Goal: Task Accomplishment & Management: Use online tool/utility

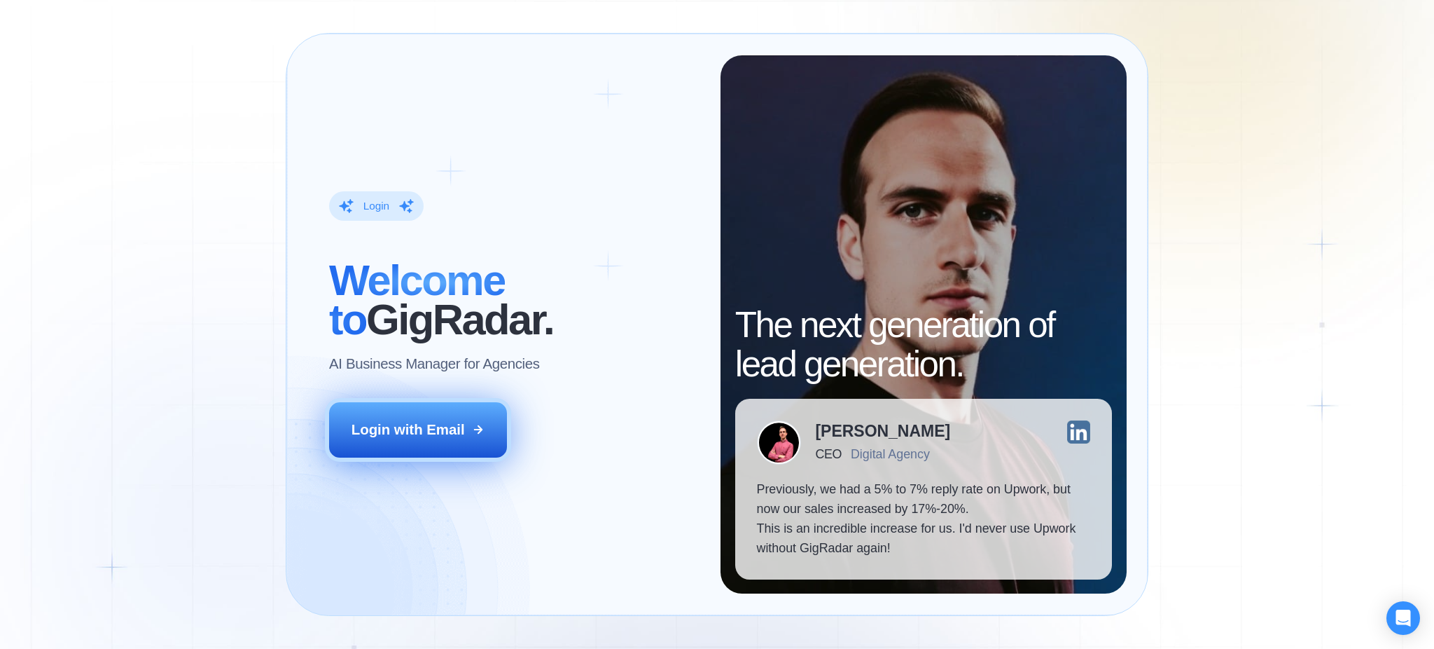
click at [410, 438] on div "Login with Email" at bounding box center [408, 430] width 113 height 20
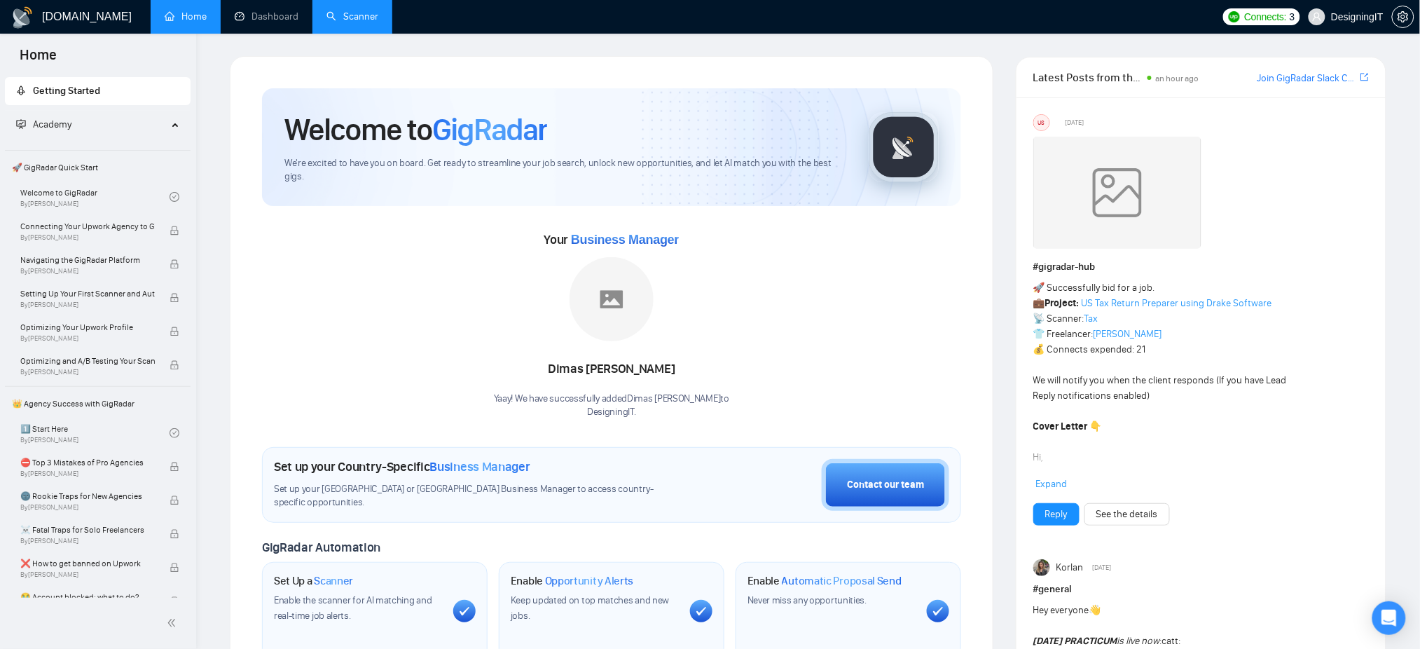
click at [342, 13] on link "Scanner" at bounding box center [352, 17] width 52 height 12
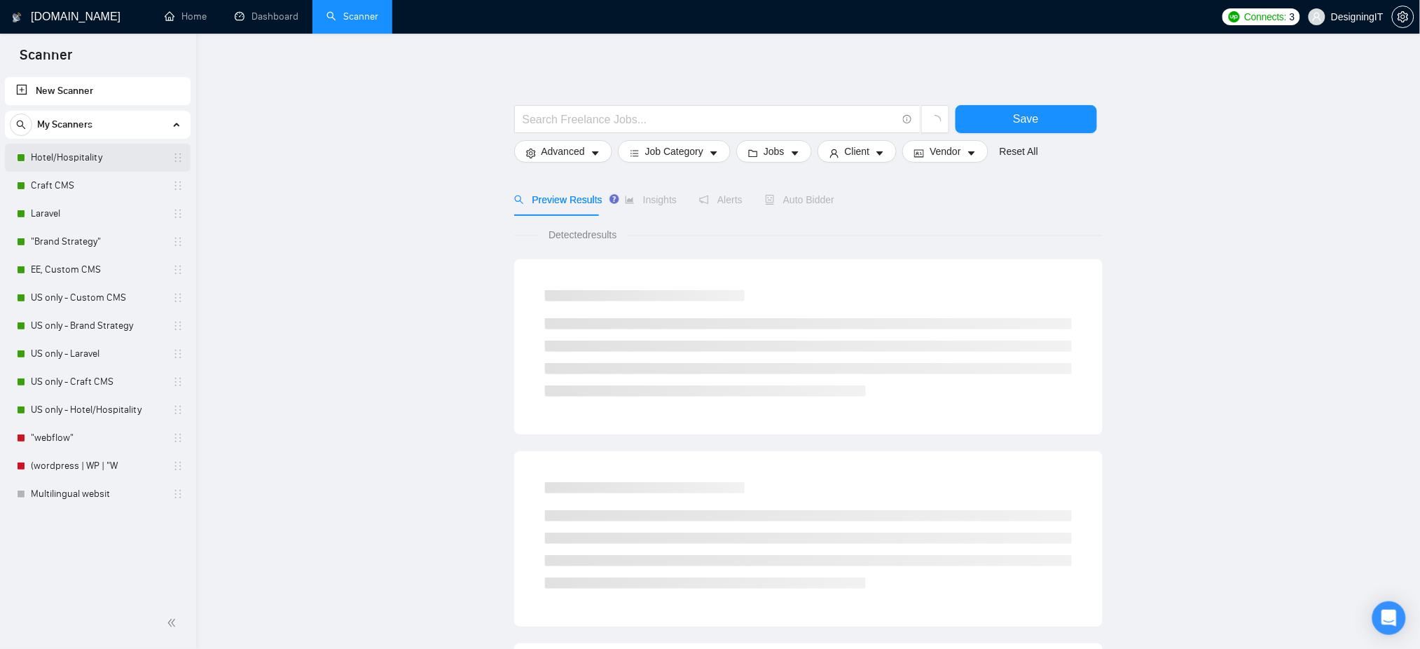
click at [62, 157] on link "Hotel/Hospitality" at bounding box center [97, 158] width 133 height 28
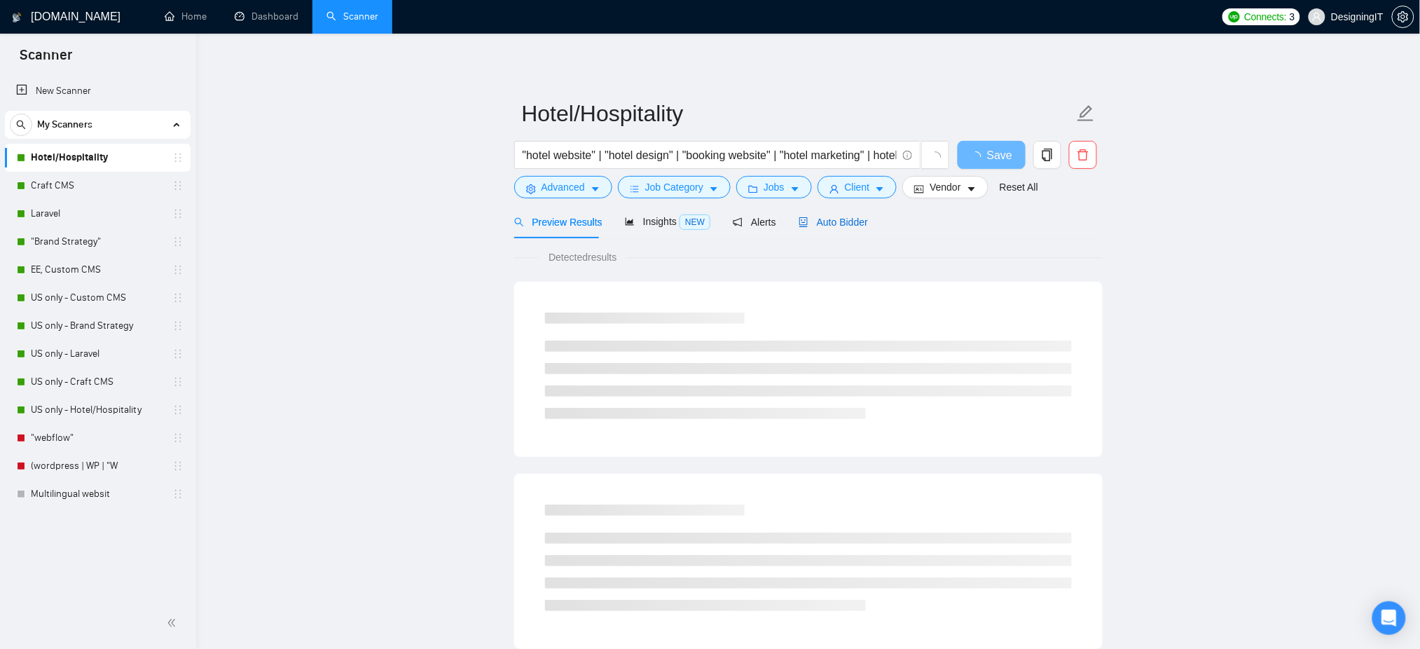
click at [838, 221] on span "Auto Bidder" at bounding box center [832, 221] width 69 height 11
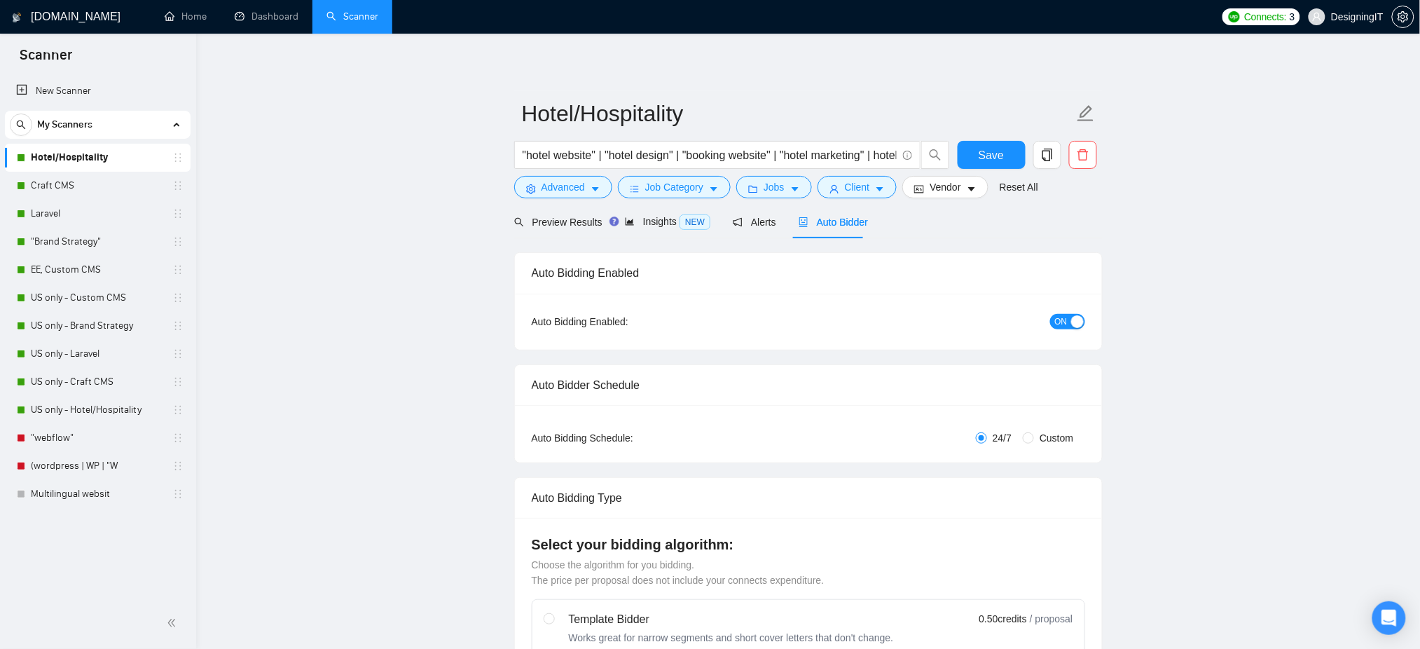
click at [1052, 318] on button "ON" at bounding box center [1067, 321] width 35 height 15
click at [978, 157] on button "Save" at bounding box center [991, 155] width 68 height 28
click at [75, 187] on link "Craft CMS" at bounding box center [97, 186] width 133 height 28
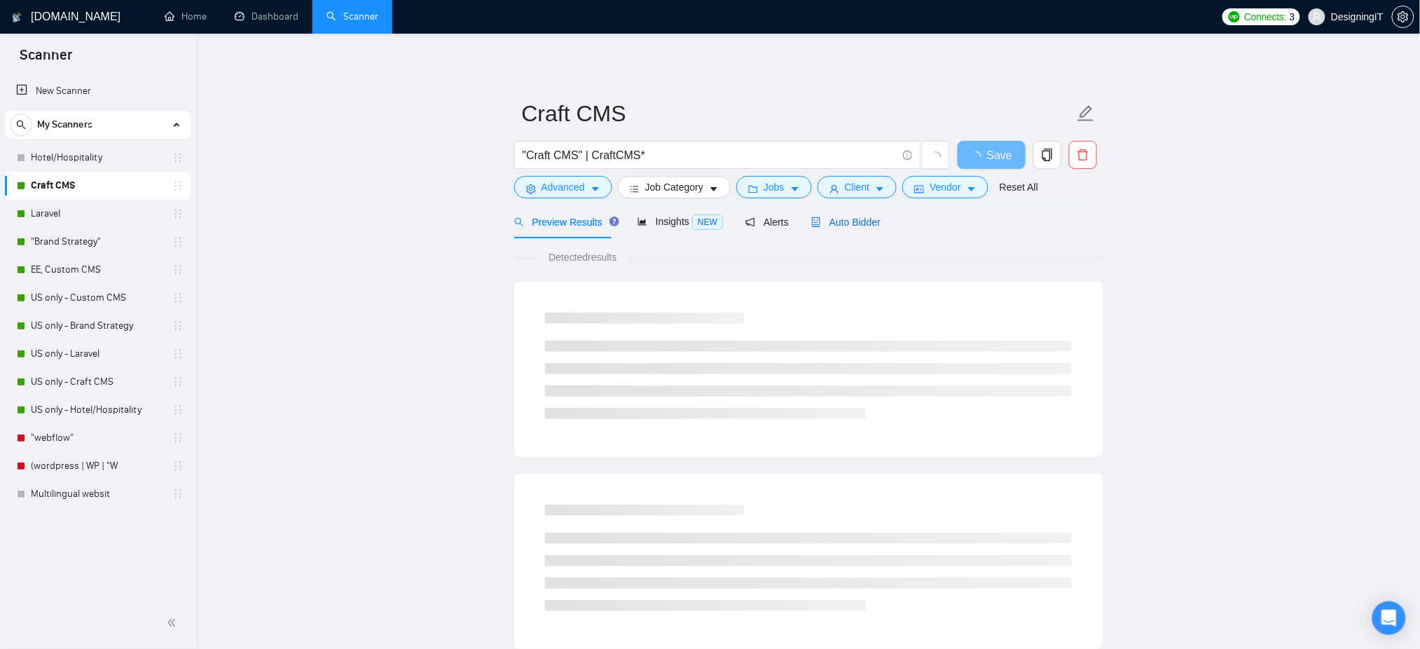
click at [840, 223] on span "Auto Bidder" at bounding box center [845, 221] width 69 height 11
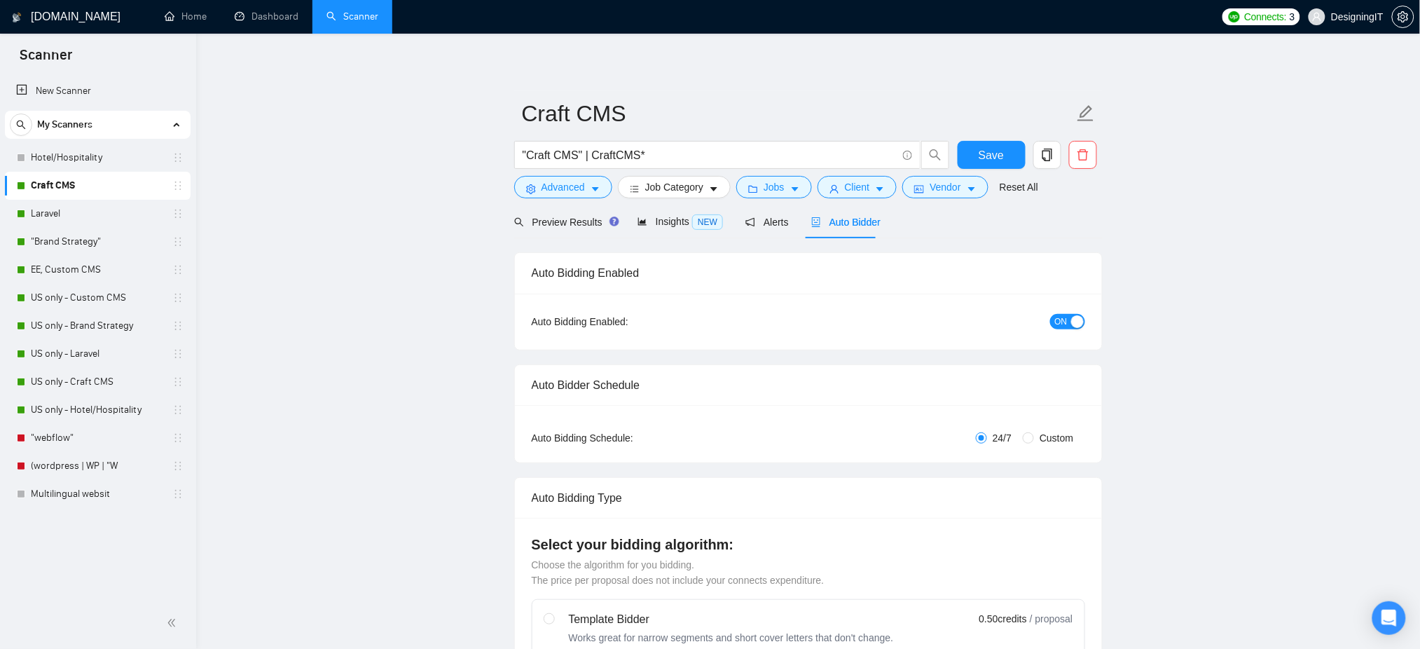
click at [1069, 324] on button "ON" at bounding box center [1067, 321] width 35 height 15
click at [984, 150] on span "Save" at bounding box center [990, 155] width 25 height 18
click at [43, 210] on link "Laravel" at bounding box center [97, 214] width 133 height 28
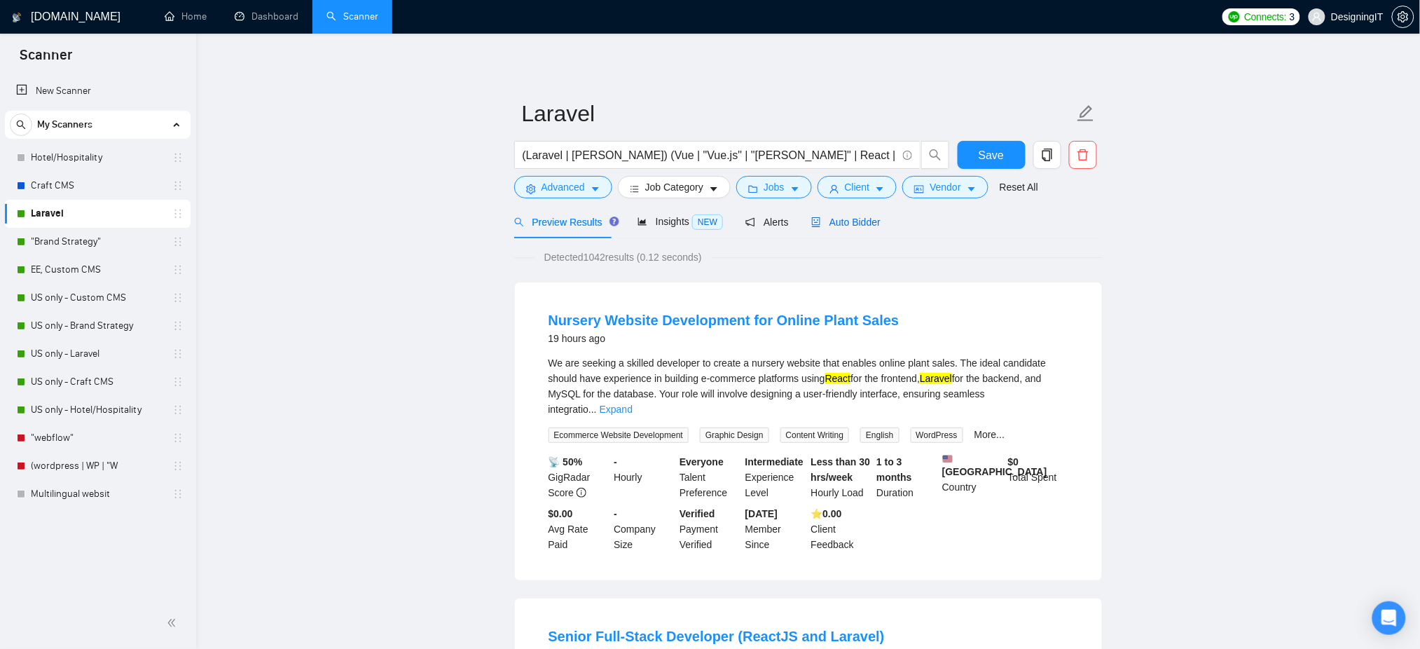
click at [855, 225] on span "Auto Bidder" at bounding box center [845, 221] width 69 height 11
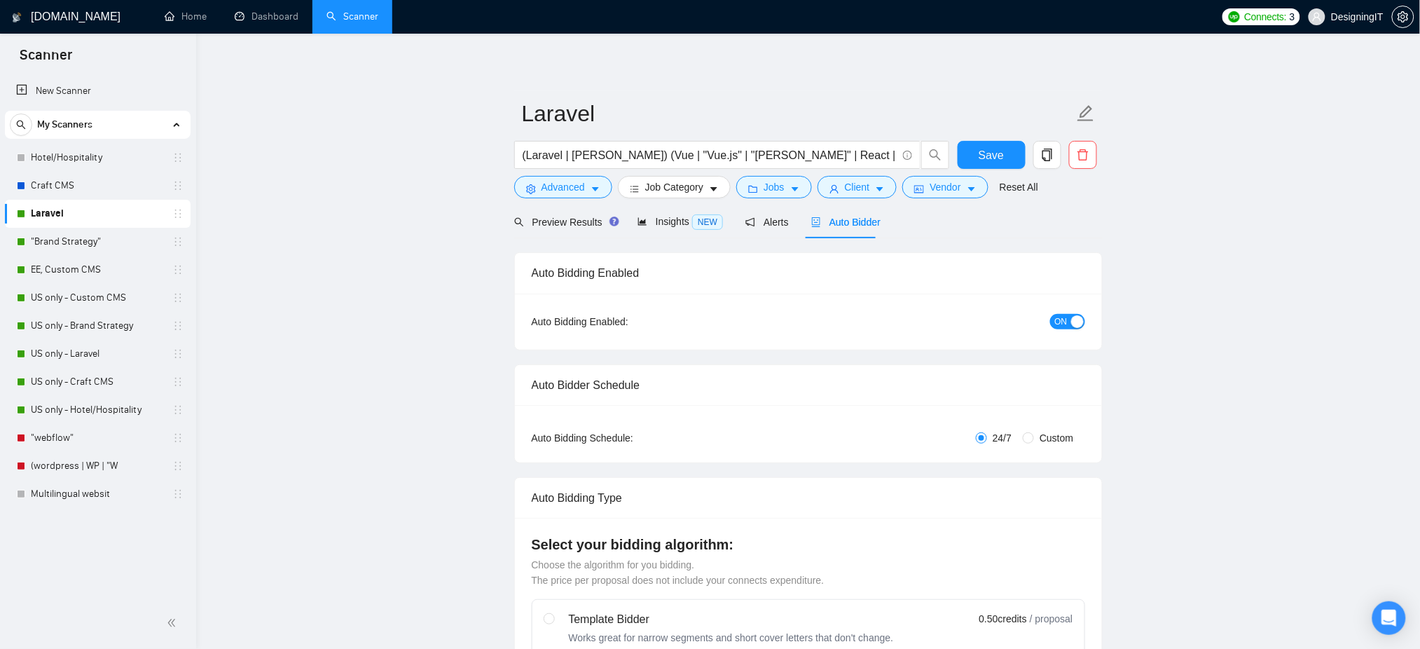
click at [1078, 326] on div "button" at bounding box center [1077, 321] width 13 height 13
click at [995, 153] on span "Save" at bounding box center [990, 155] width 25 height 18
click at [108, 243] on link ""Brand Strategy"" at bounding box center [97, 242] width 133 height 28
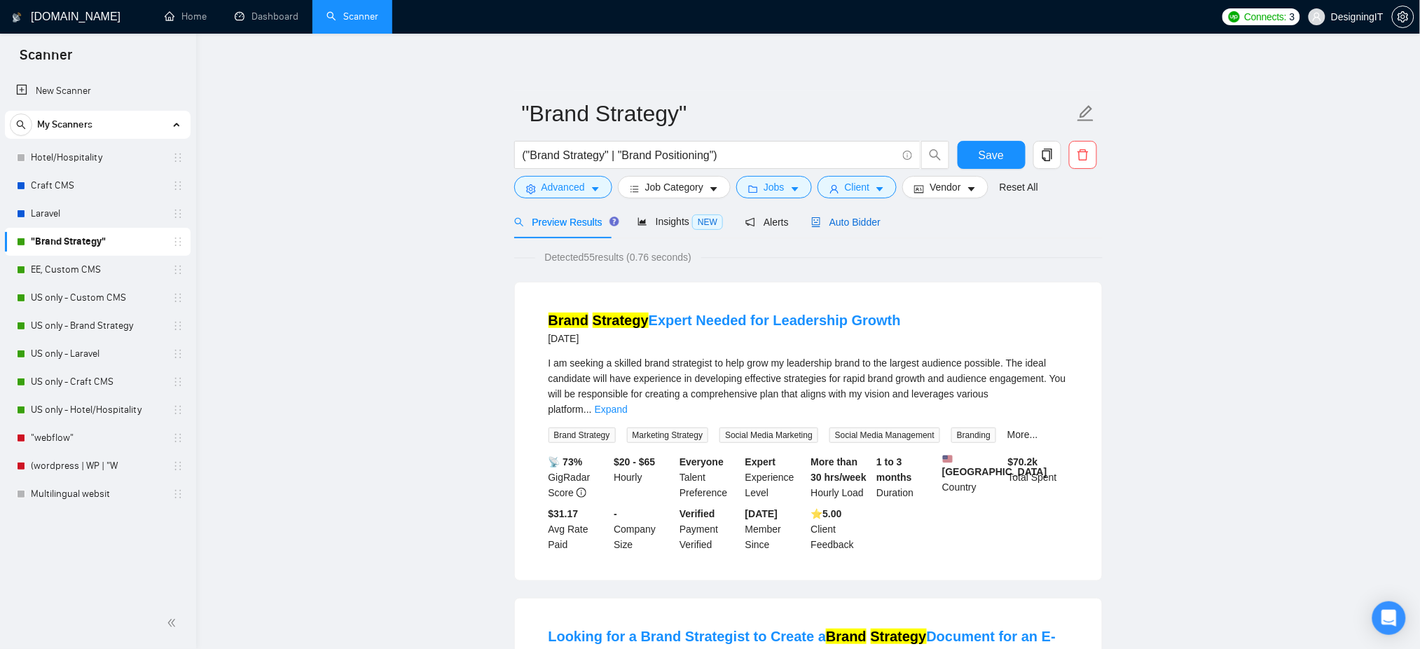
click at [853, 218] on span "Auto Bidder" at bounding box center [845, 221] width 69 height 11
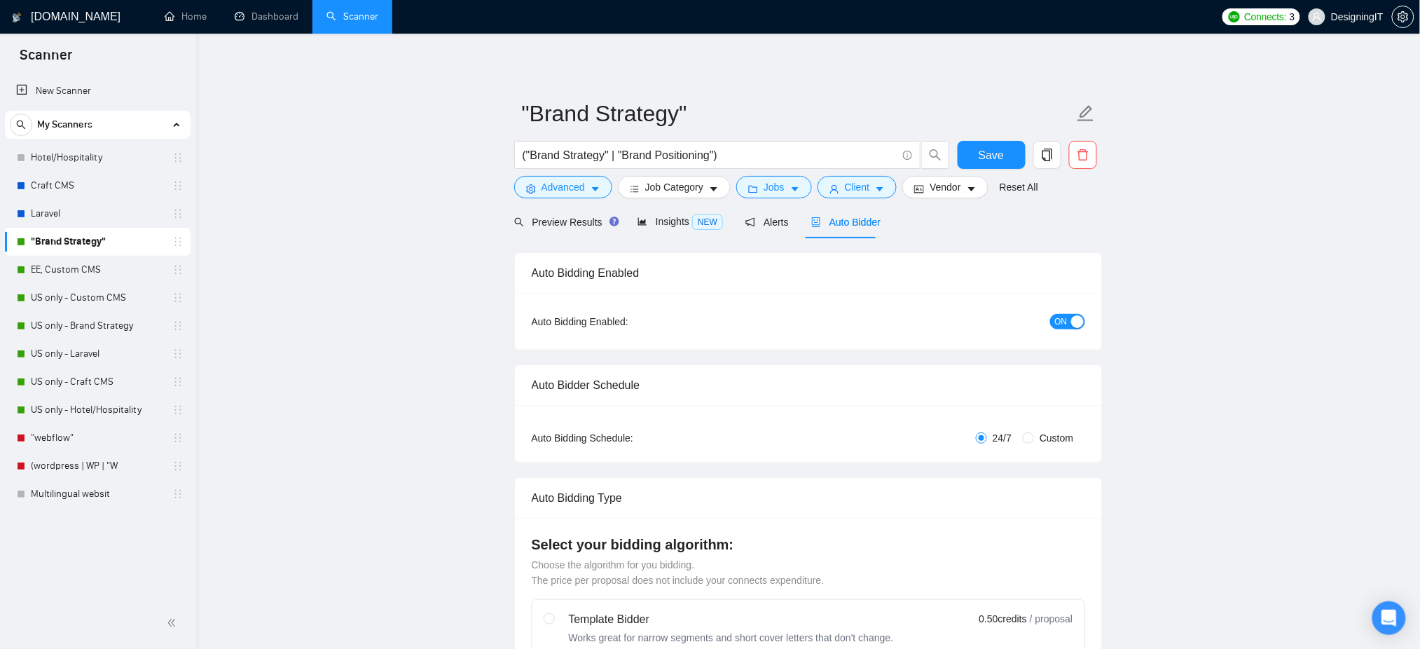
click at [1058, 323] on span "ON" at bounding box center [1061, 321] width 13 height 15
click at [998, 153] on span "Save" at bounding box center [990, 155] width 25 height 18
click at [78, 268] on link "EE, Custom CMS" at bounding box center [97, 270] width 133 height 28
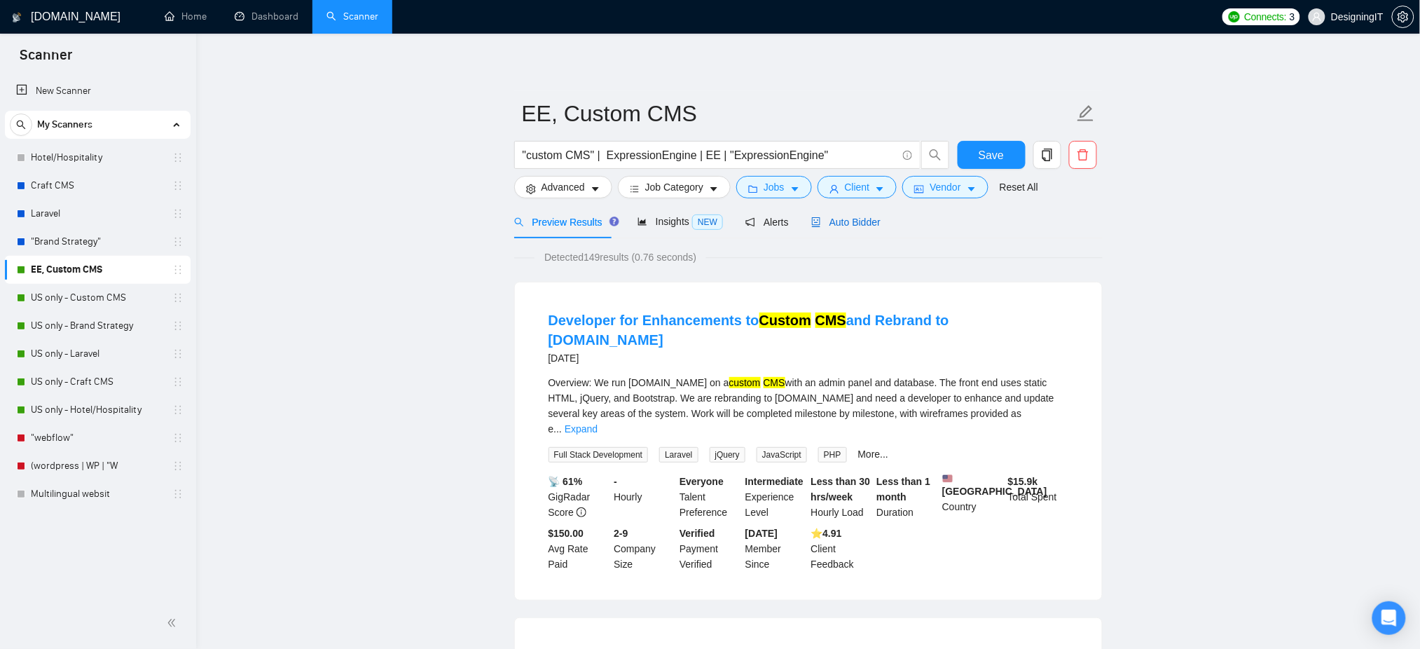
click at [850, 222] on span "Auto Bidder" at bounding box center [845, 221] width 69 height 11
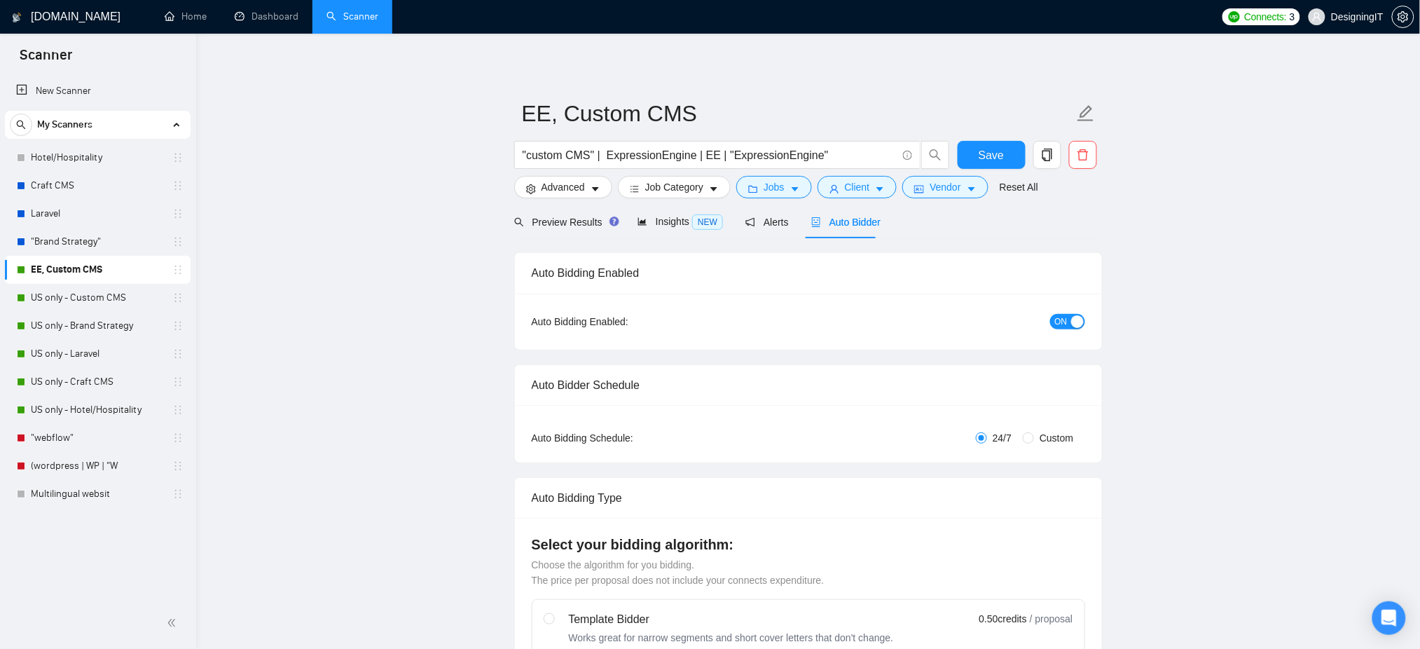
click at [1057, 319] on span "ON" at bounding box center [1061, 321] width 13 height 15
click at [990, 153] on div "Reset all filters" at bounding box center [1016, 161] width 76 height 24
click at [972, 148] on button "Save" at bounding box center [991, 155] width 68 height 28
click at [65, 297] on link "US only - Custom CMS" at bounding box center [97, 298] width 133 height 28
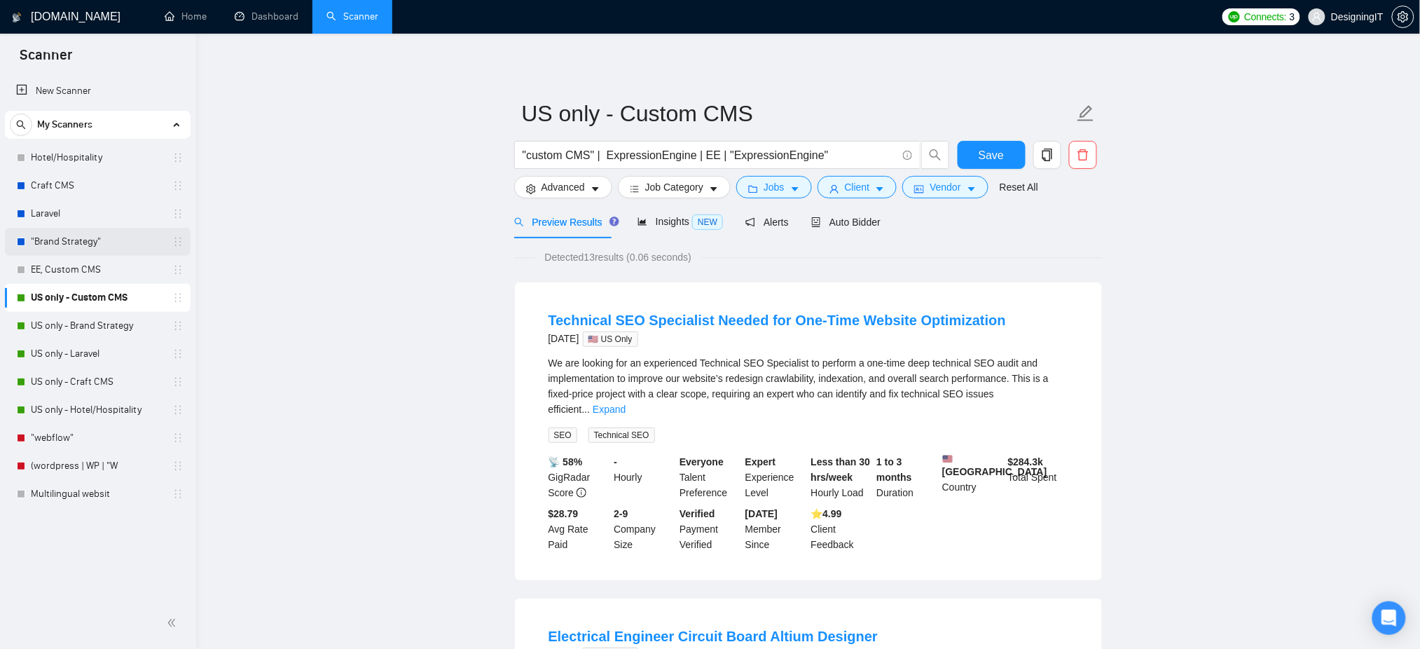
click at [106, 243] on link ""Brand Strategy"" at bounding box center [97, 242] width 133 height 28
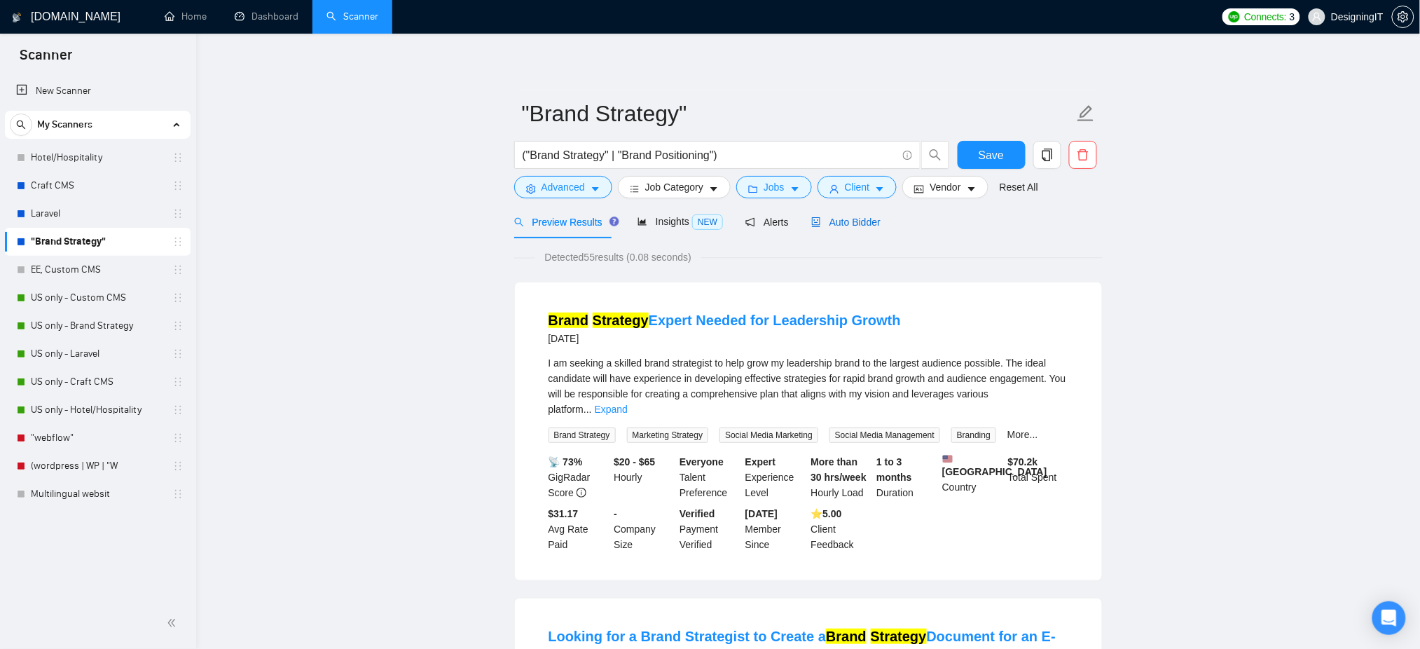
click at [843, 223] on span "Auto Bidder" at bounding box center [845, 221] width 69 height 11
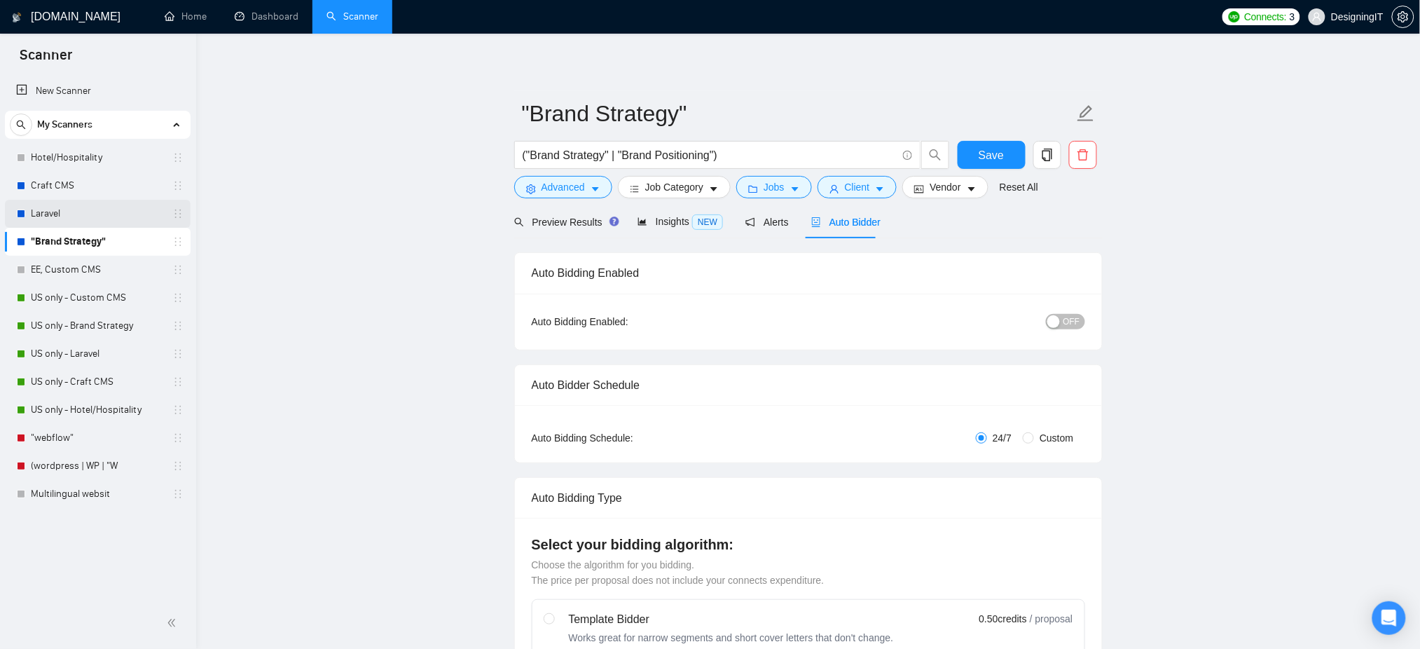
click at [77, 207] on link "Laravel" at bounding box center [97, 214] width 133 height 28
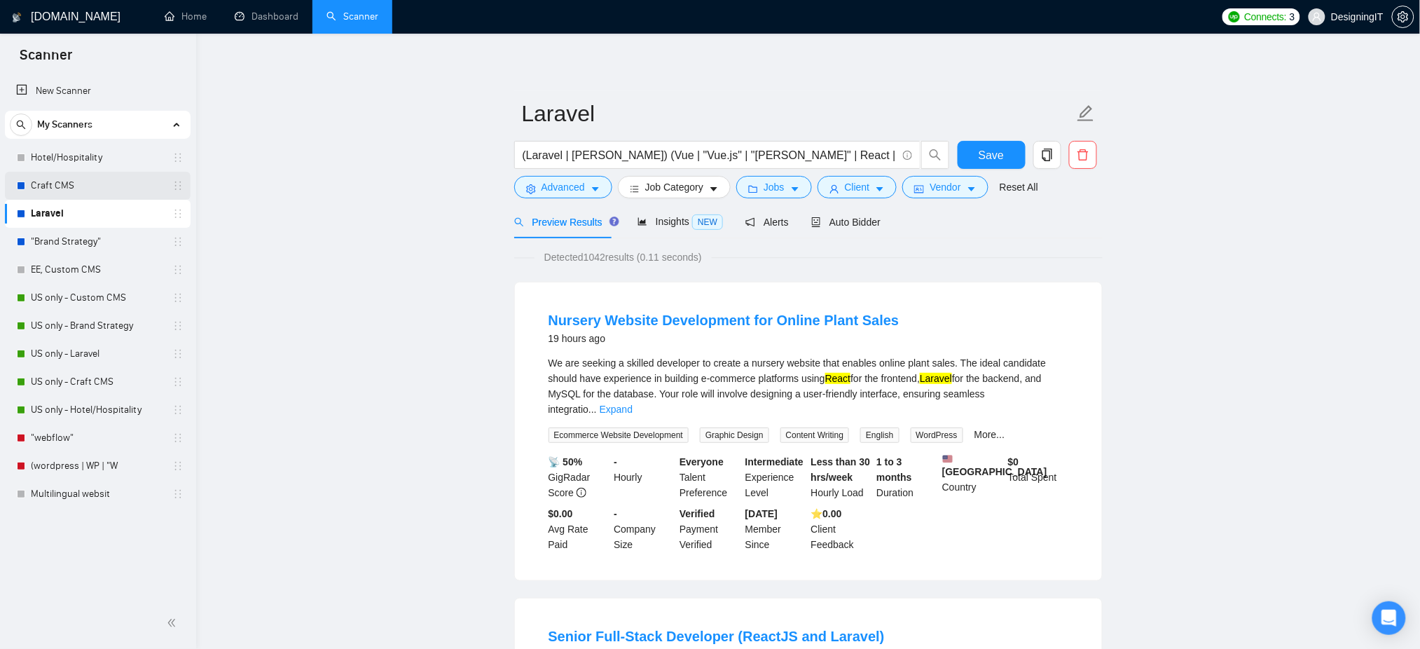
click at [64, 178] on link "Craft CMS" at bounding box center [97, 186] width 133 height 28
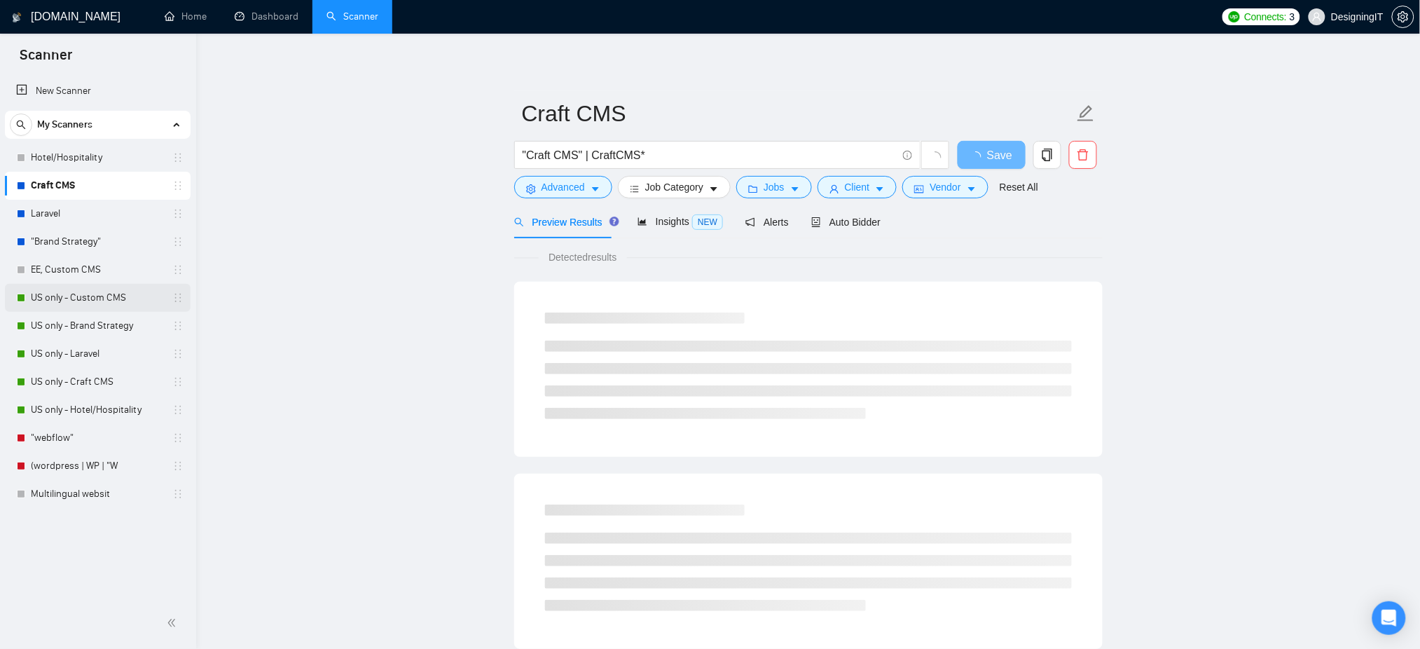
click at [70, 298] on link "US only - Custom CMS" at bounding box center [97, 298] width 133 height 28
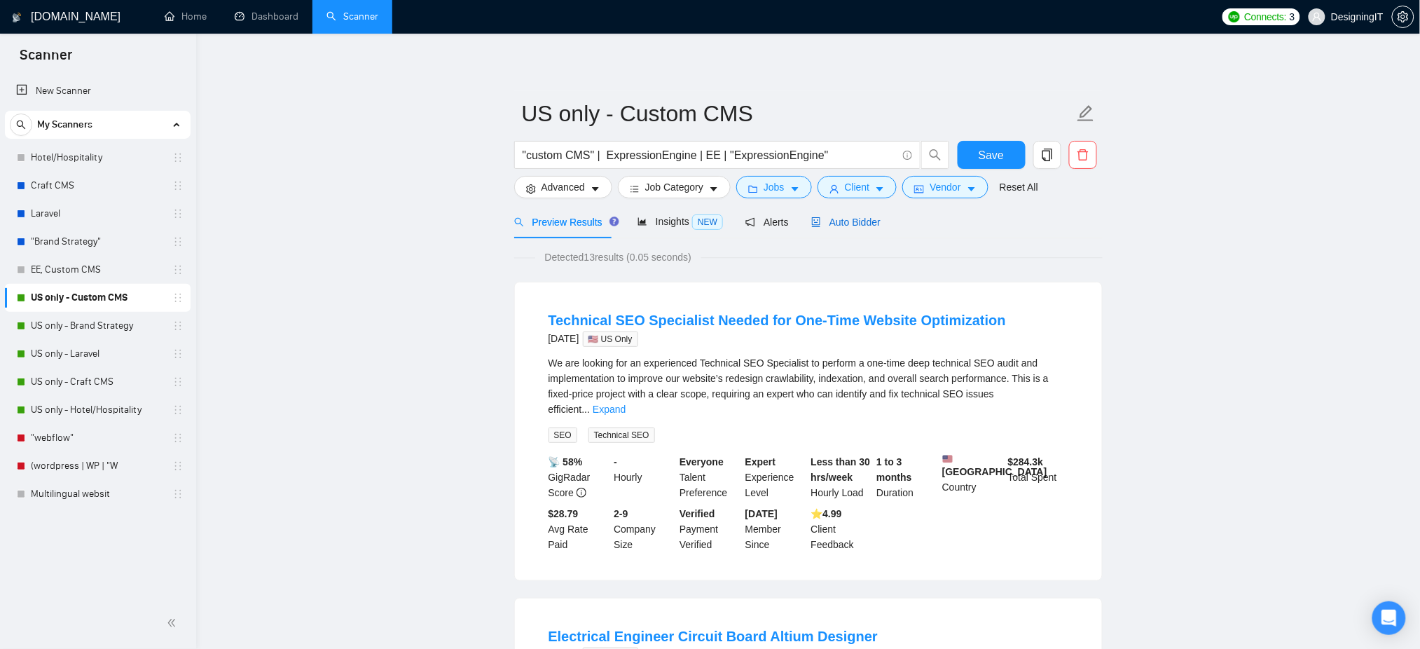
click at [849, 223] on span "Auto Bidder" at bounding box center [845, 221] width 69 height 11
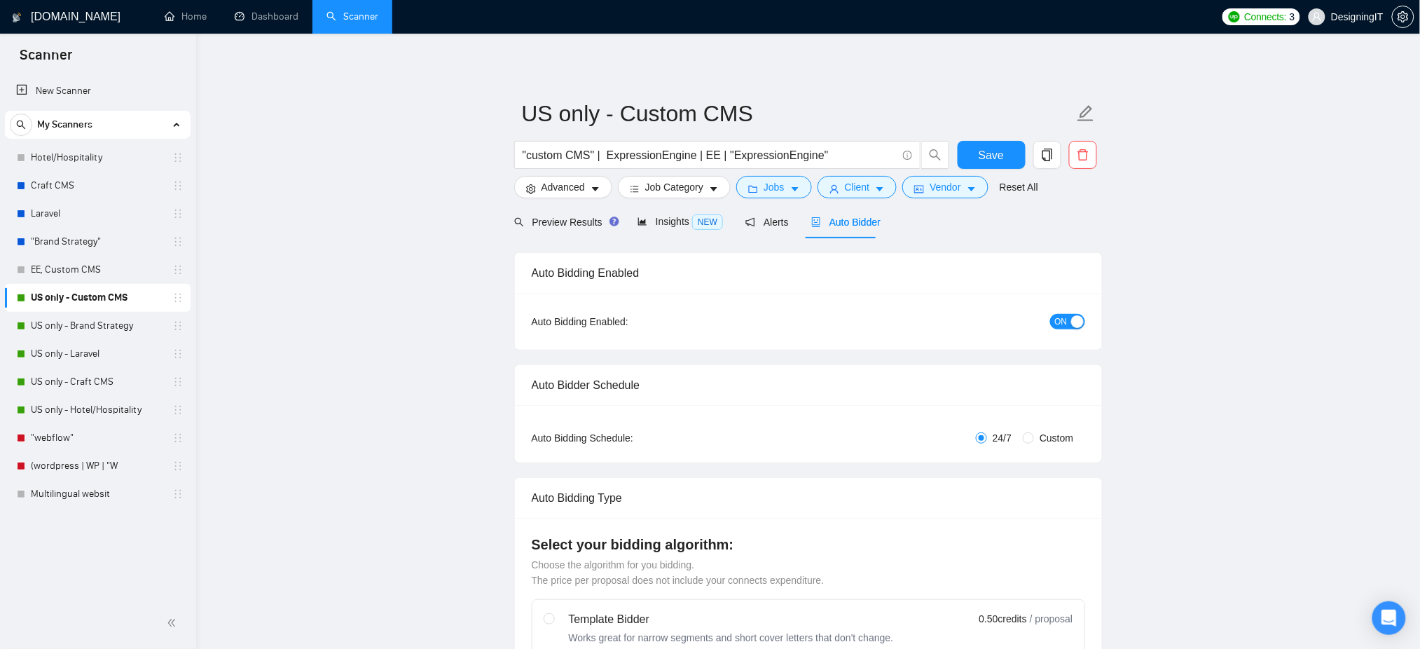
click at [1049, 317] on div "ON" at bounding box center [992, 321] width 184 height 16
click at [1055, 321] on span "ON" at bounding box center [1061, 321] width 13 height 15
click at [84, 322] on link "US only - Brand Strategy" at bounding box center [97, 326] width 133 height 28
click at [993, 154] on span "Save" at bounding box center [990, 155] width 25 height 18
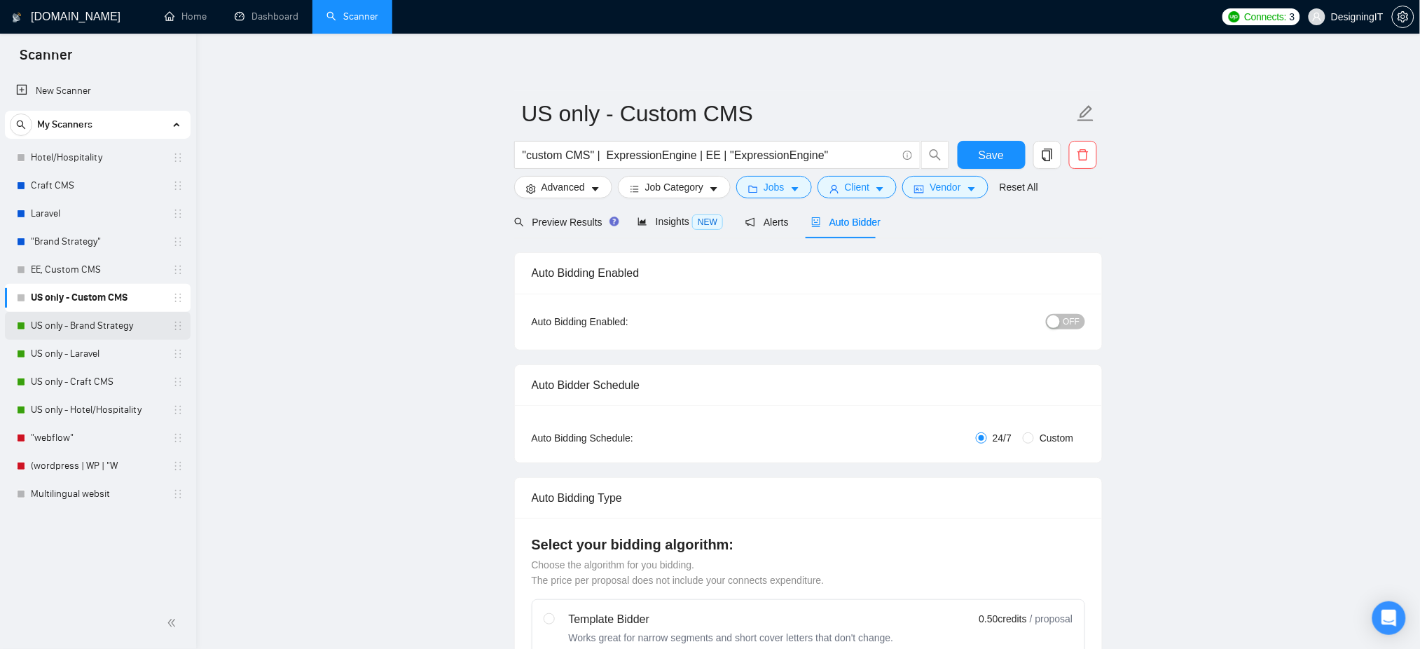
click at [93, 321] on link "US only - Brand Strategy" at bounding box center [97, 326] width 133 height 28
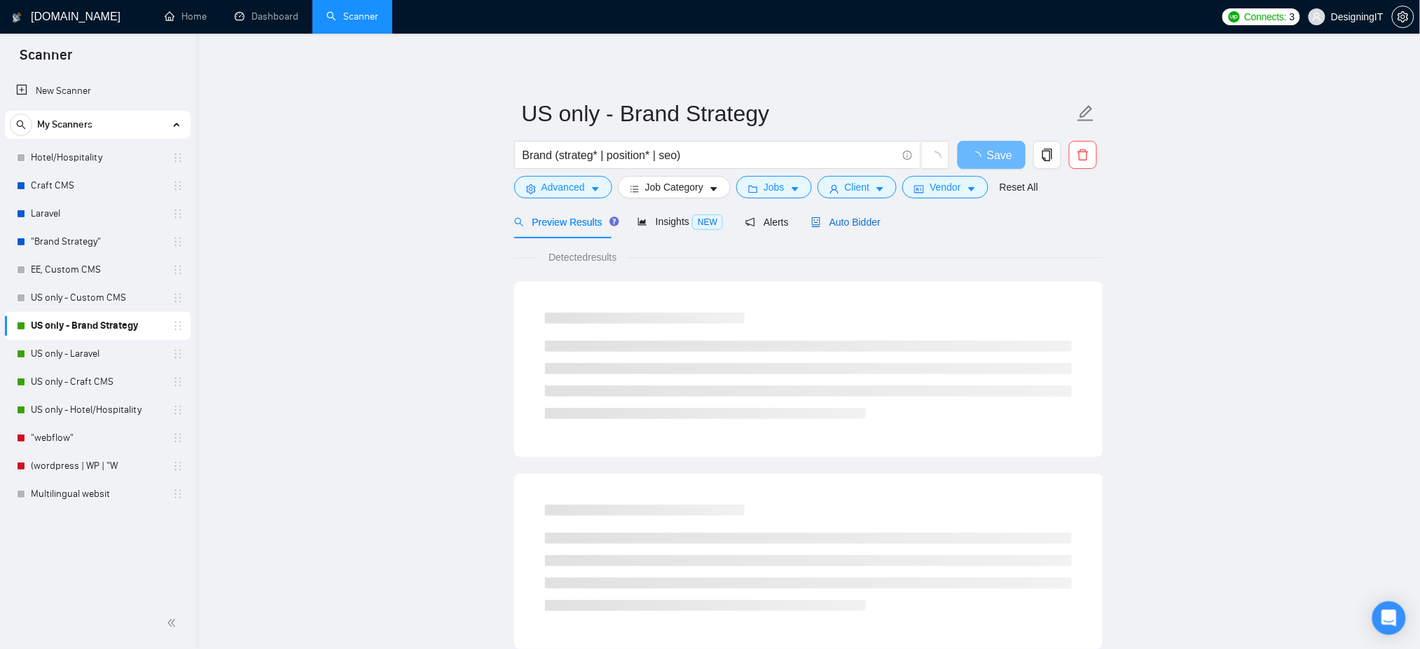
click at [861, 219] on span "Auto Bidder" at bounding box center [845, 221] width 69 height 11
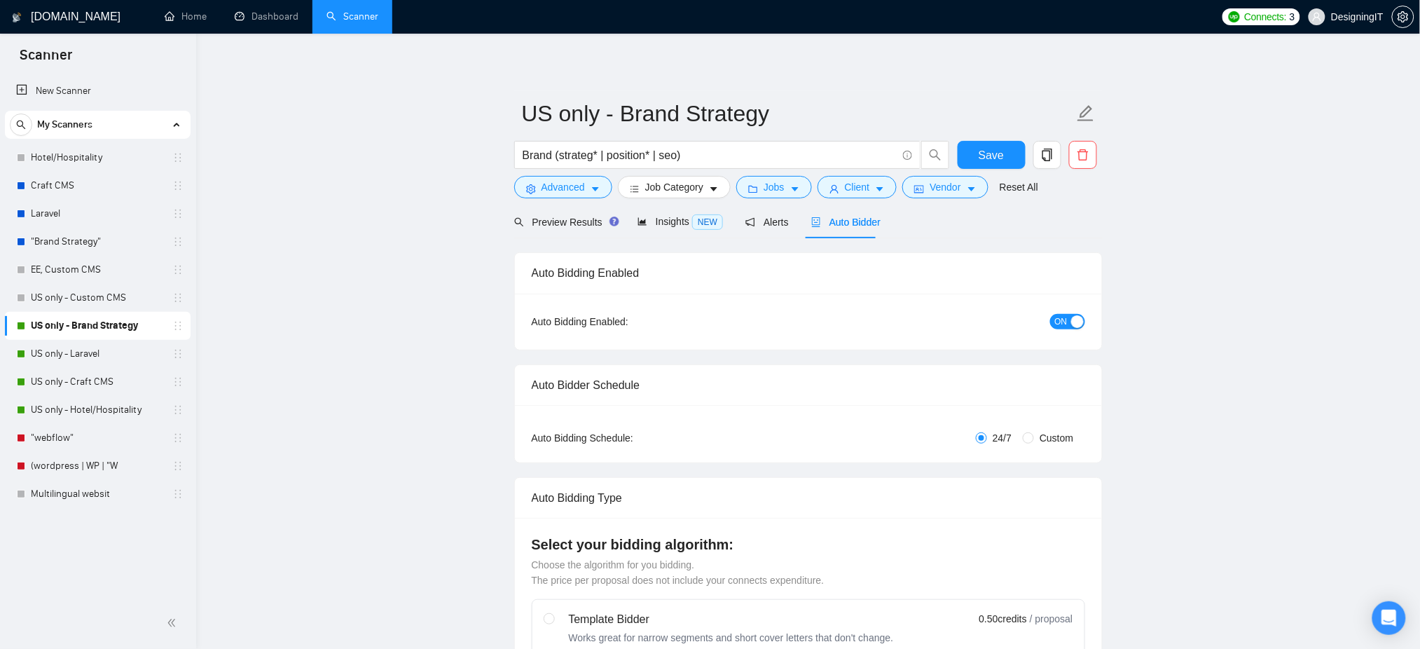
click at [1051, 317] on button "ON" at bounding box center [1067, 321] width 35 height 15
click at [986, 153] on span "Save" at bounding box center [990, 155] width 25 height 18
click at [60, 352] on link "US only - Laravel" at bounding box center [97, 354] width 133 height 28
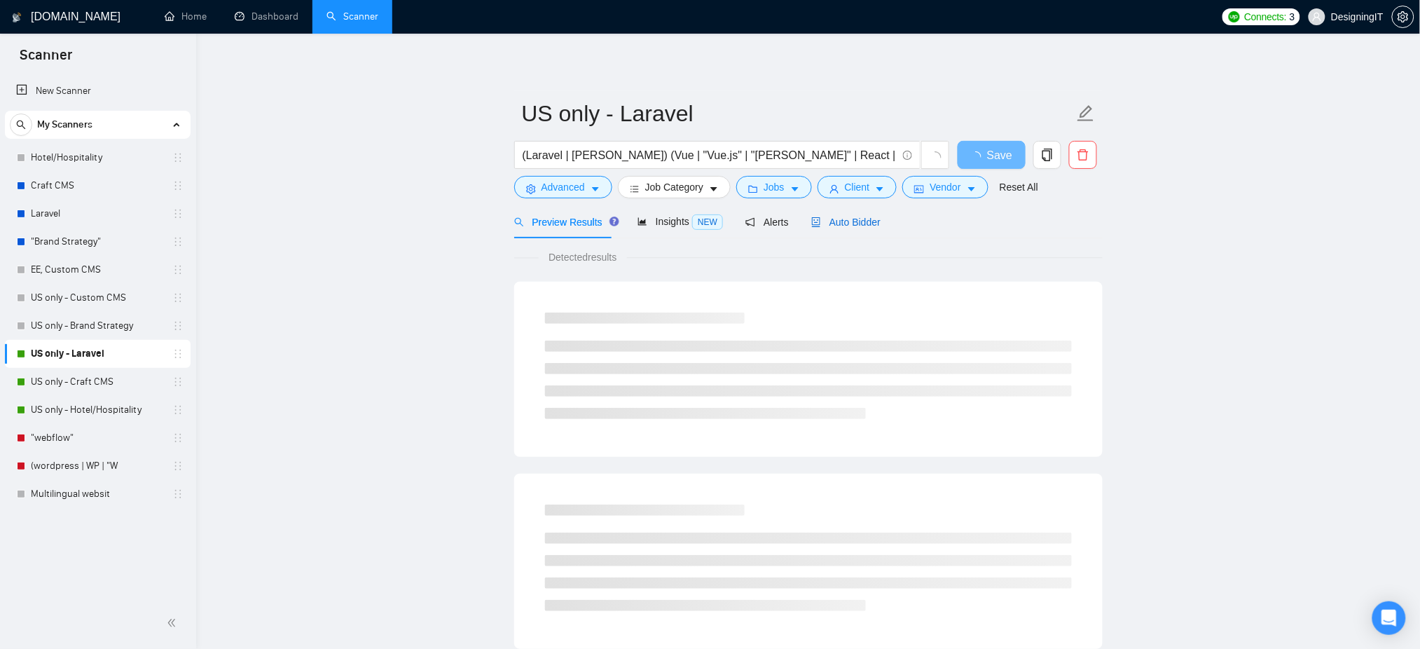
click at [850, 221] on span "Auto Bidder" at bounding box center [845, 221] width 69 height 11
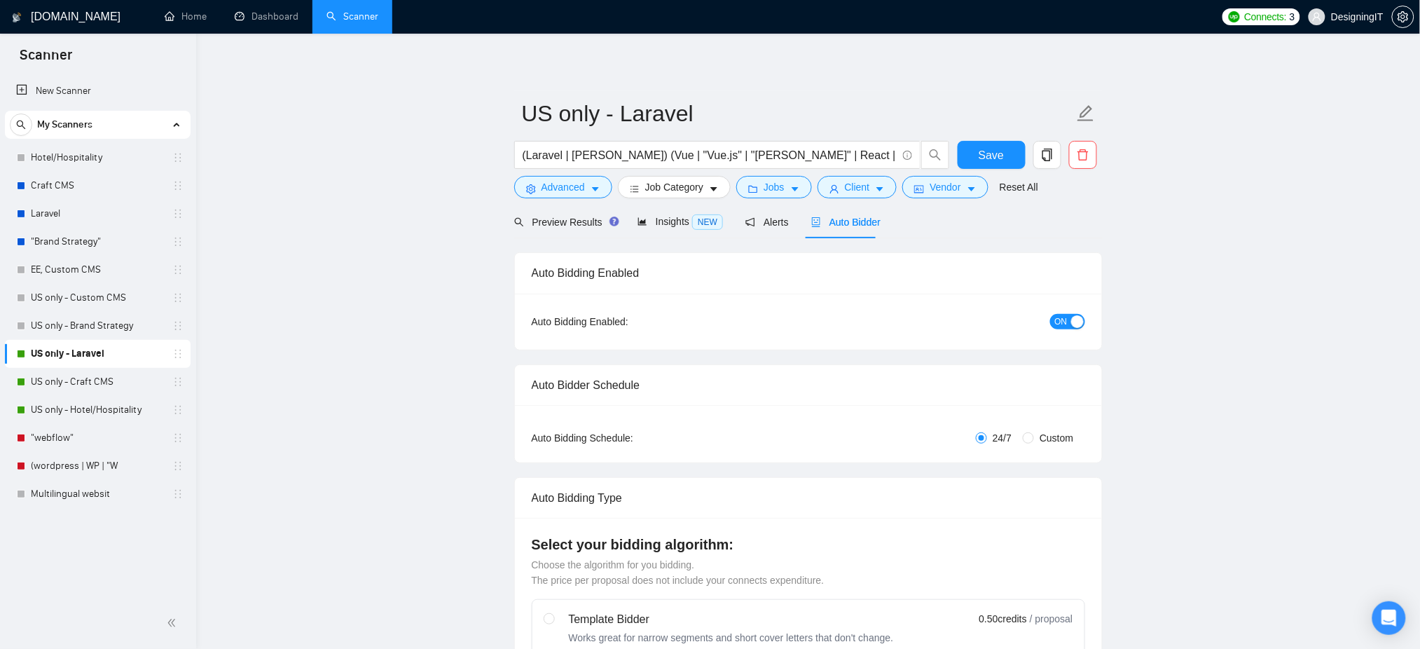
click at [1071, 328] on button "ON" at bounding box center [1067, 321] width 35 height 15
click at [995, 148] on span "Save" at bounding box center [990, 155] width 25 height 18
click at [68, 382] on link "US only - Craft CMS" at bounding box center [97, 382] width 133 height 28
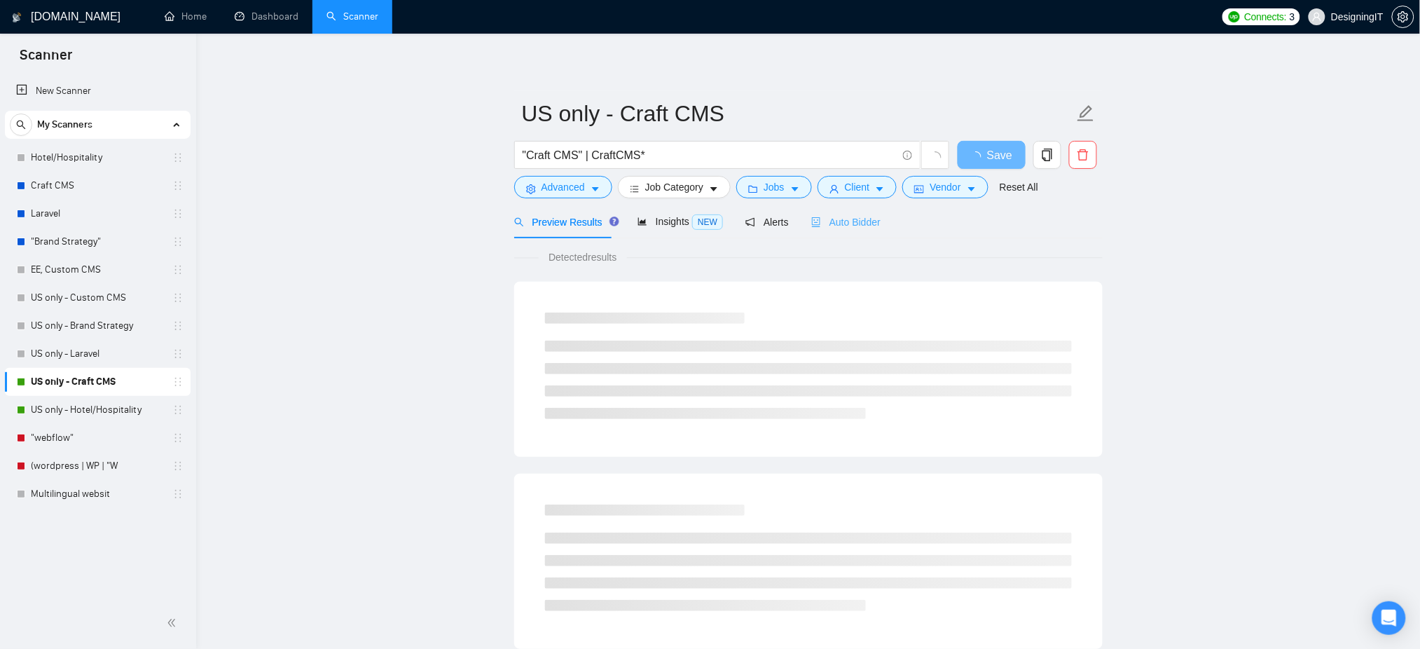
click at [833, 230] on div "Auto Bidder" at bounding box center [845, 221] width 69 height 33
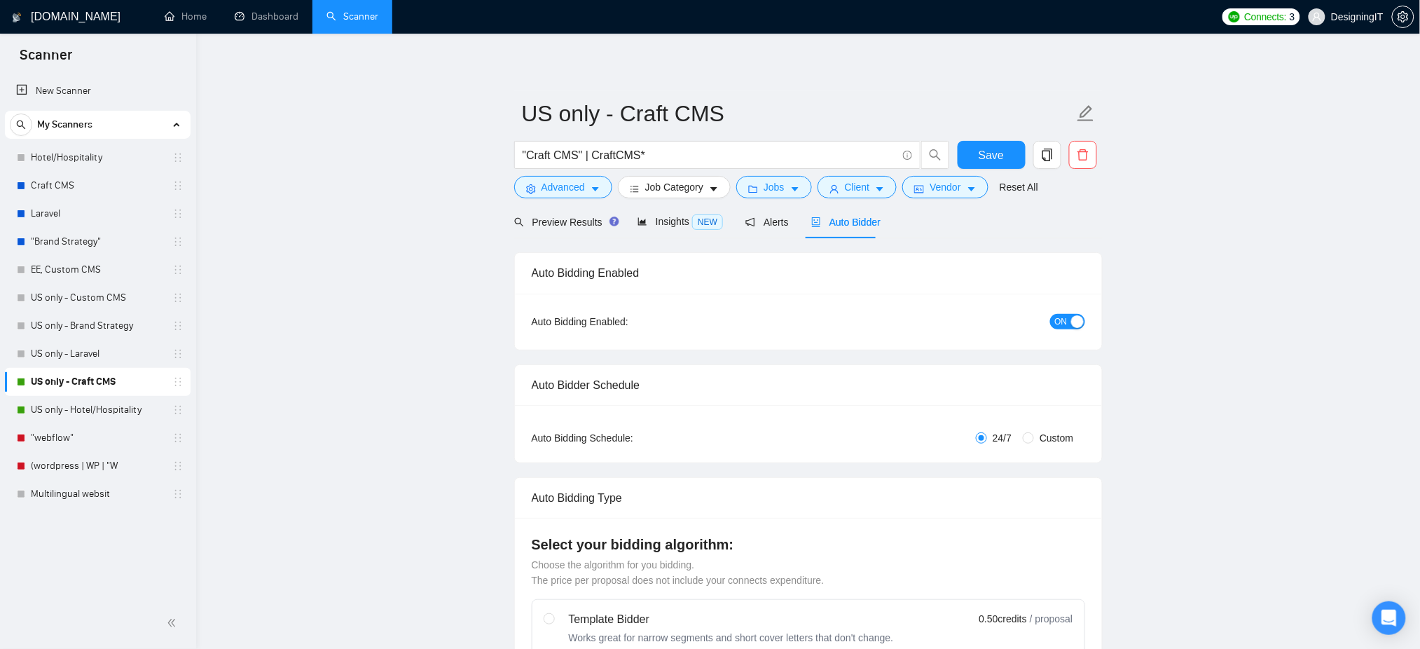
click at [1059, 322] on span "ON" at bounding box center [1061, 321] width 13 height 15
click at [1003, 155] on button "Save" at bounding box center [991, 155] width 68 height 28
click at [70, 413] on link "US only - Hotel/Hospitality" at bounding box center [97, 410] width 133 height 28
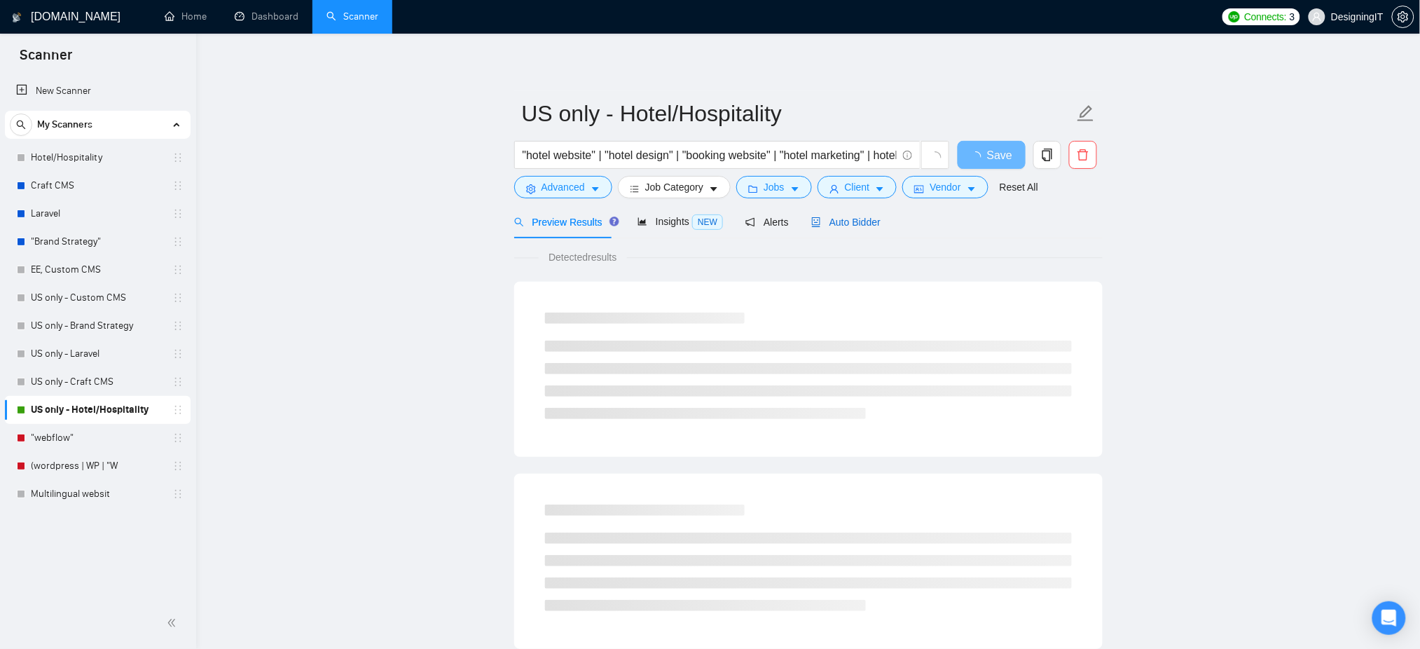
click at [843, 223] on span "Auto Bidder" at bounding box center [845, 221] width 69 height 11
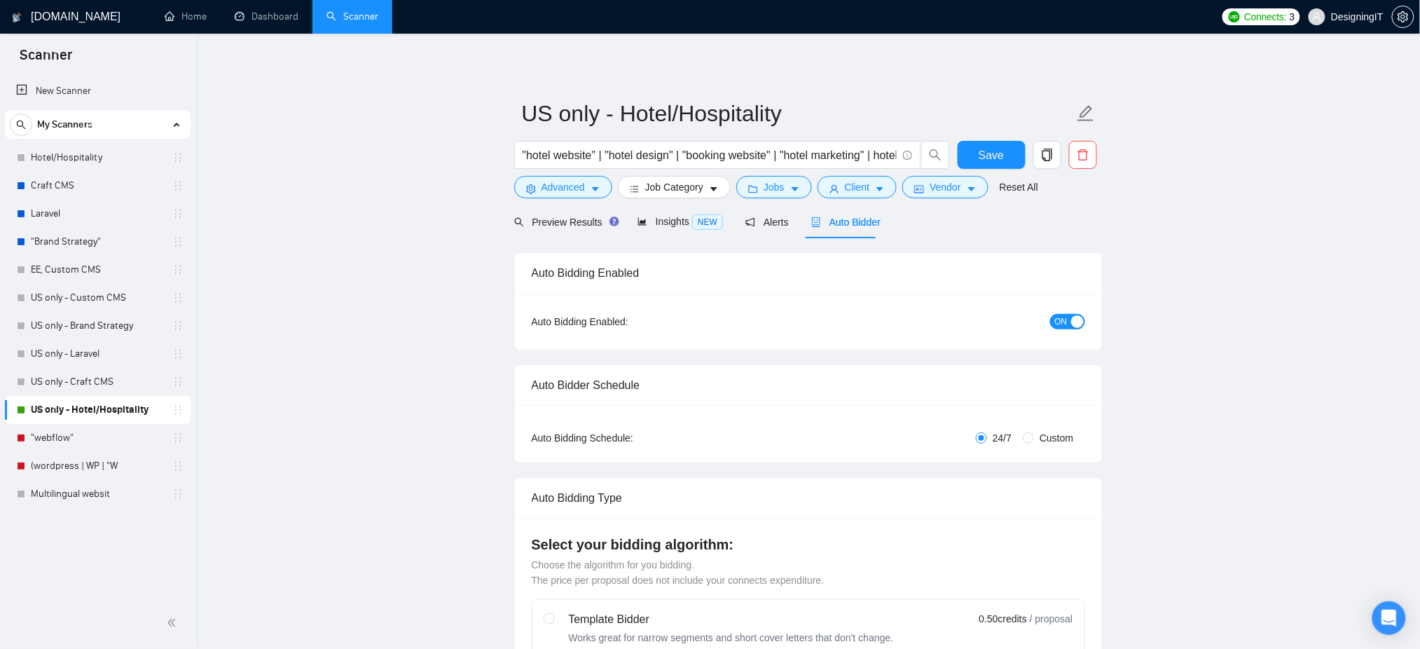
click at [1066, 325] on span "ON" at bounding box center [1061, 321] width 13 height 15
click at [988, 146] on span "Save" at bounding box center [990, 155] width 25 height 18
click at [59, 438] on link ""webflow"" at bounding box center [97, 438] width 133 height 28
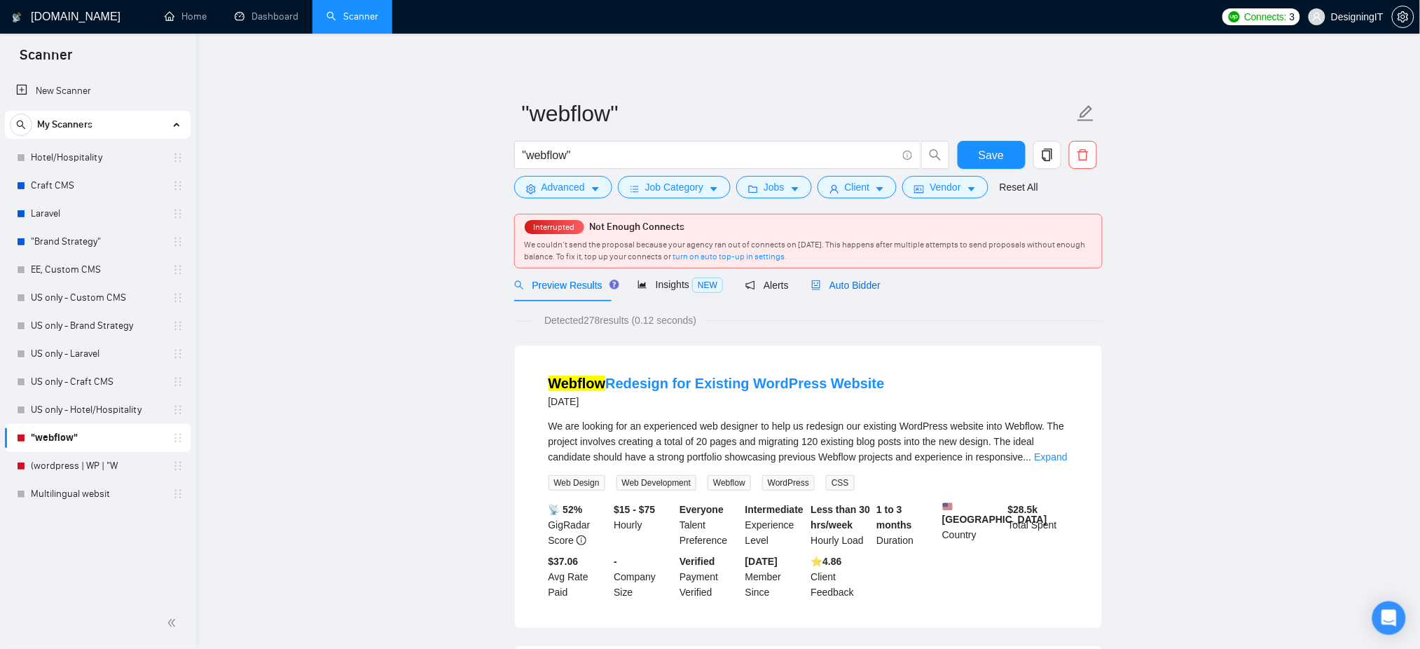
click at [845, 289] on span "Auto Bidder" at bounding box center [845, 284] width 69 height 11
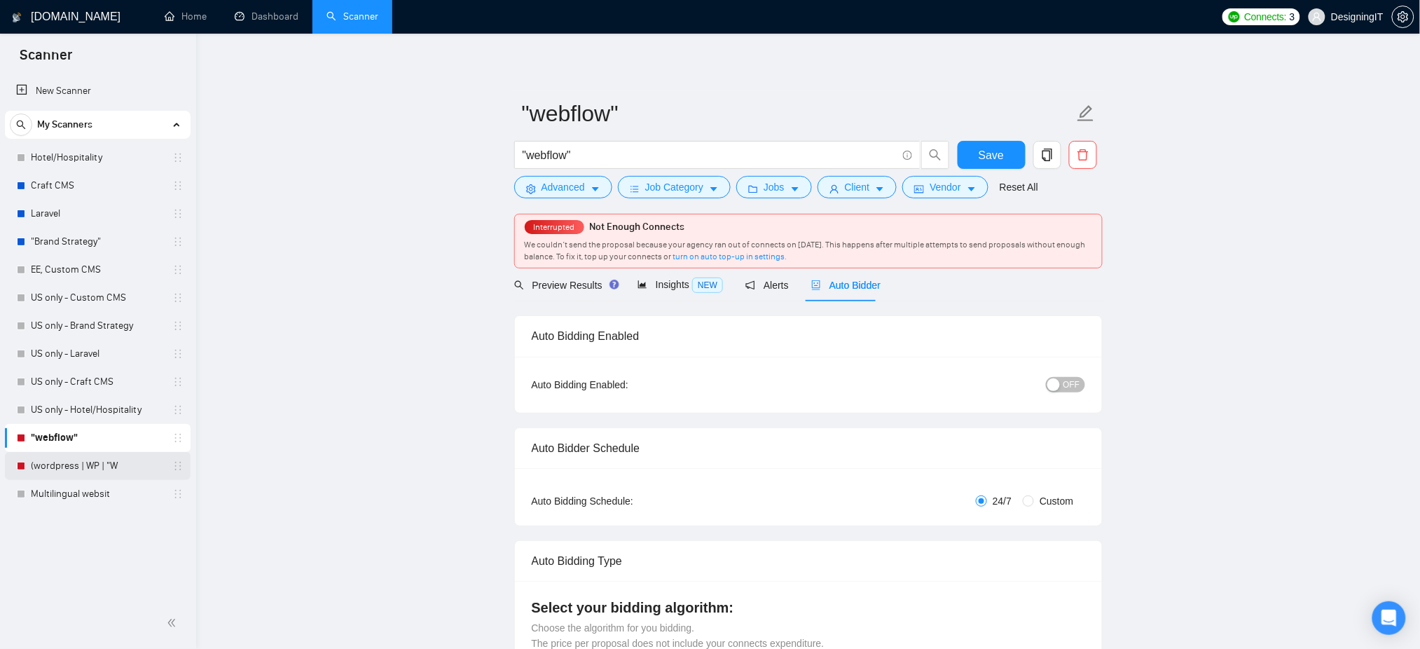
click at [69, 466] on link "(wordpress | WP | "W" at bounding box center [97, 466] width 133 height 28
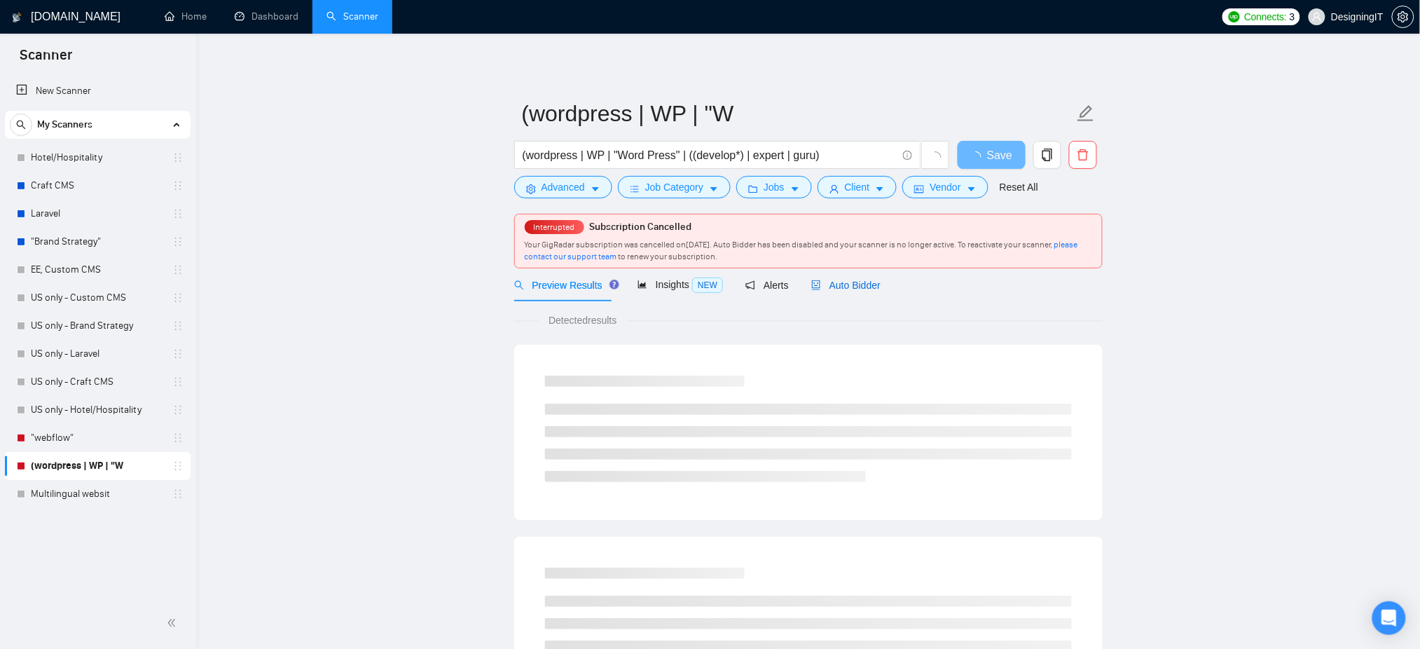
click at [852, 289] on span "Auto Bidder" at bounding box center [845, 284] width 69 height 11
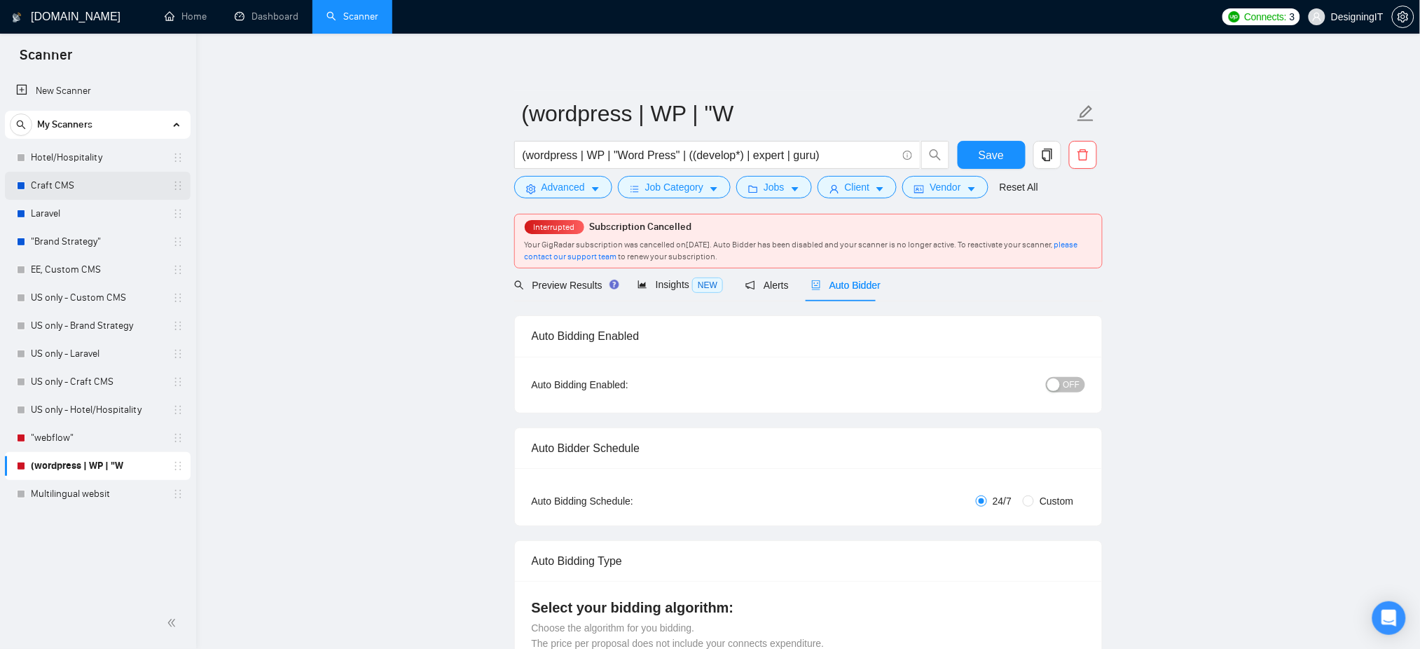
click at [85, 179] on link "Craft CMS" at bounding box center [97, 186] width 133 height 28
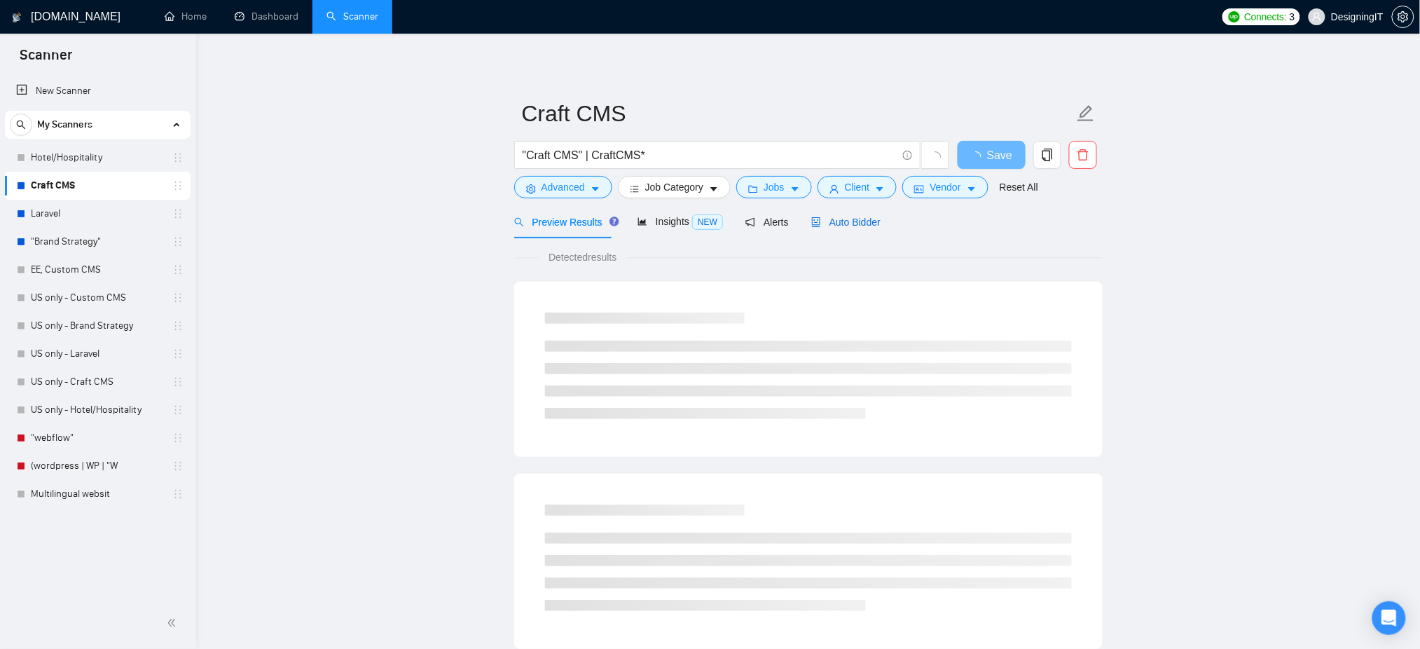
click at [845, 223] on span "Auto Bidder" at bounding box center [845, 221] width 69 height 11
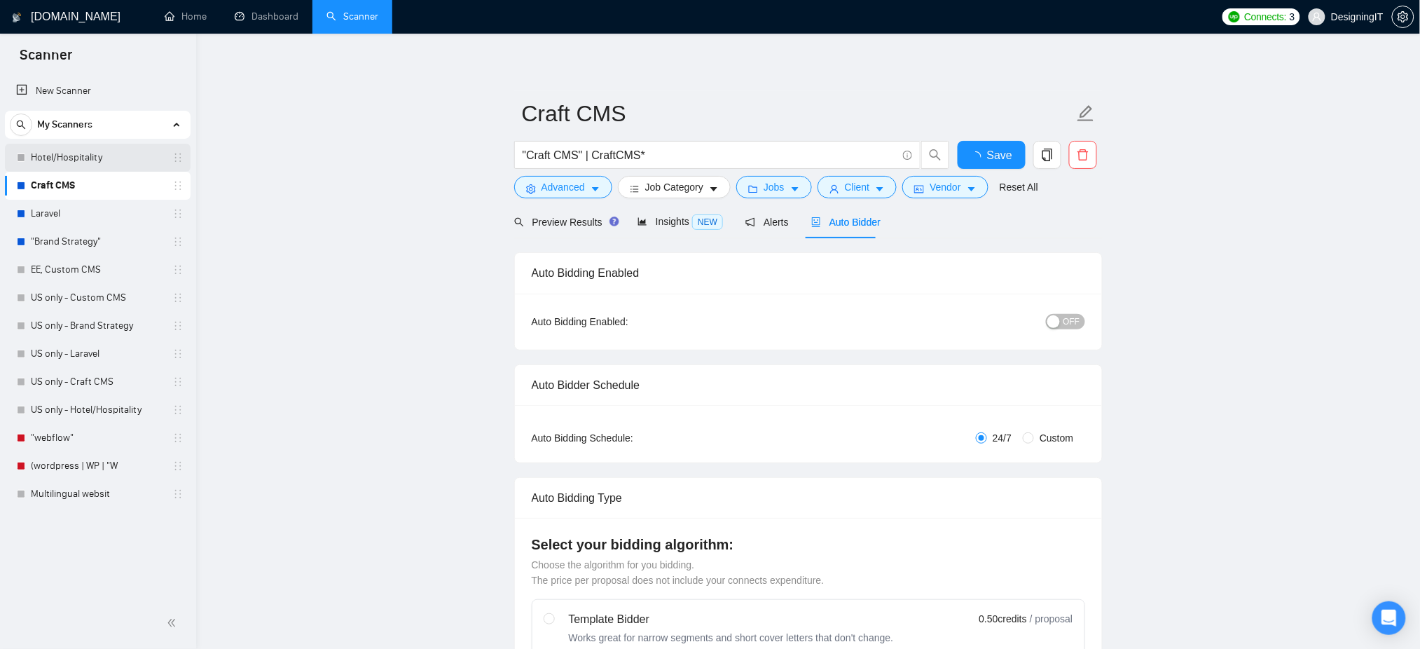
click at [74, 167] on link "Hotel/Hospitality" at bounding box center [97, 158] width 133 height 28
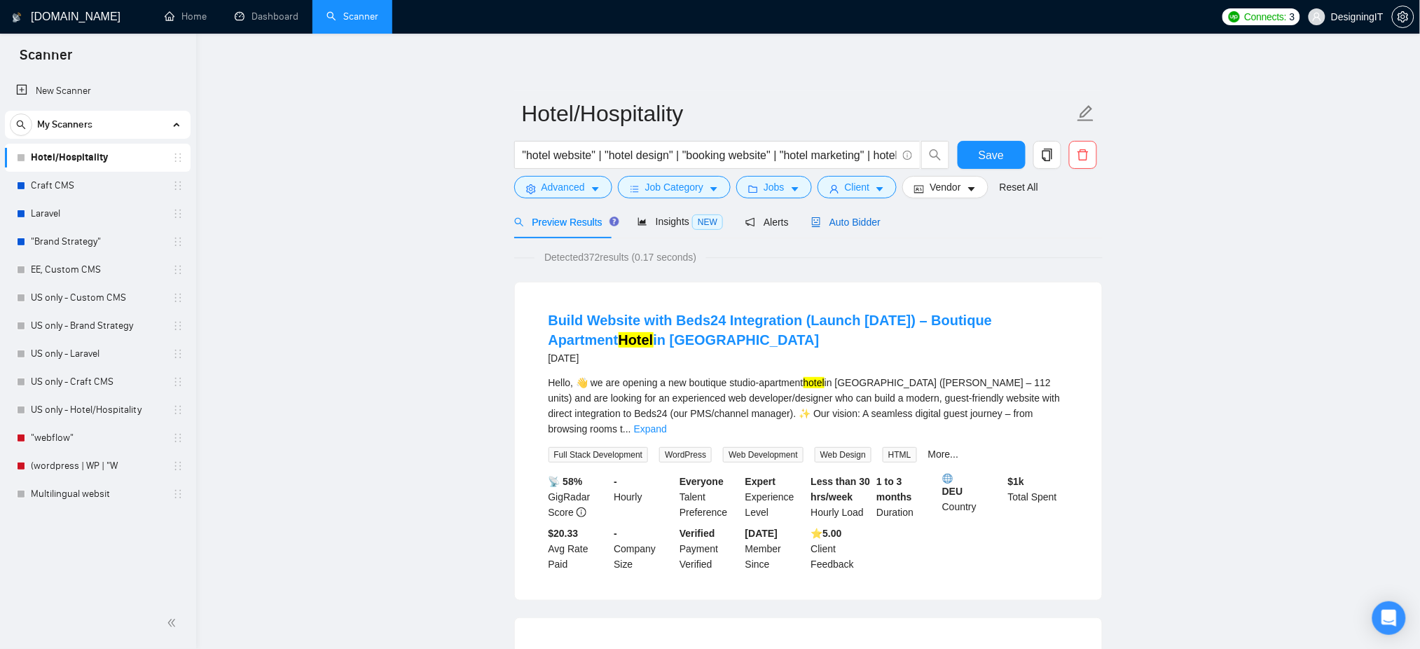
click at [853, 220] on span "Auto Bidder" at bounding box center [845, 221] width 69 height 11
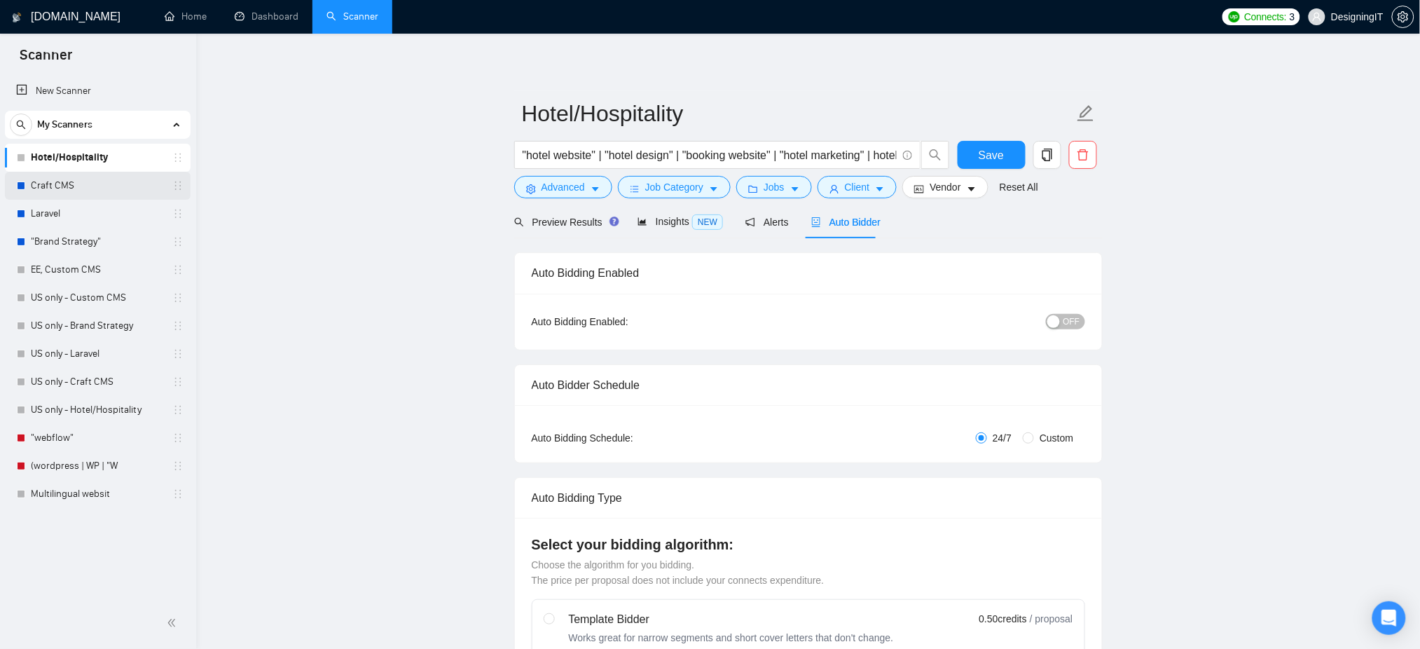
click at [87, 184] on link "Craft CMS" at bounding box center [97, 186] width 133 height 28
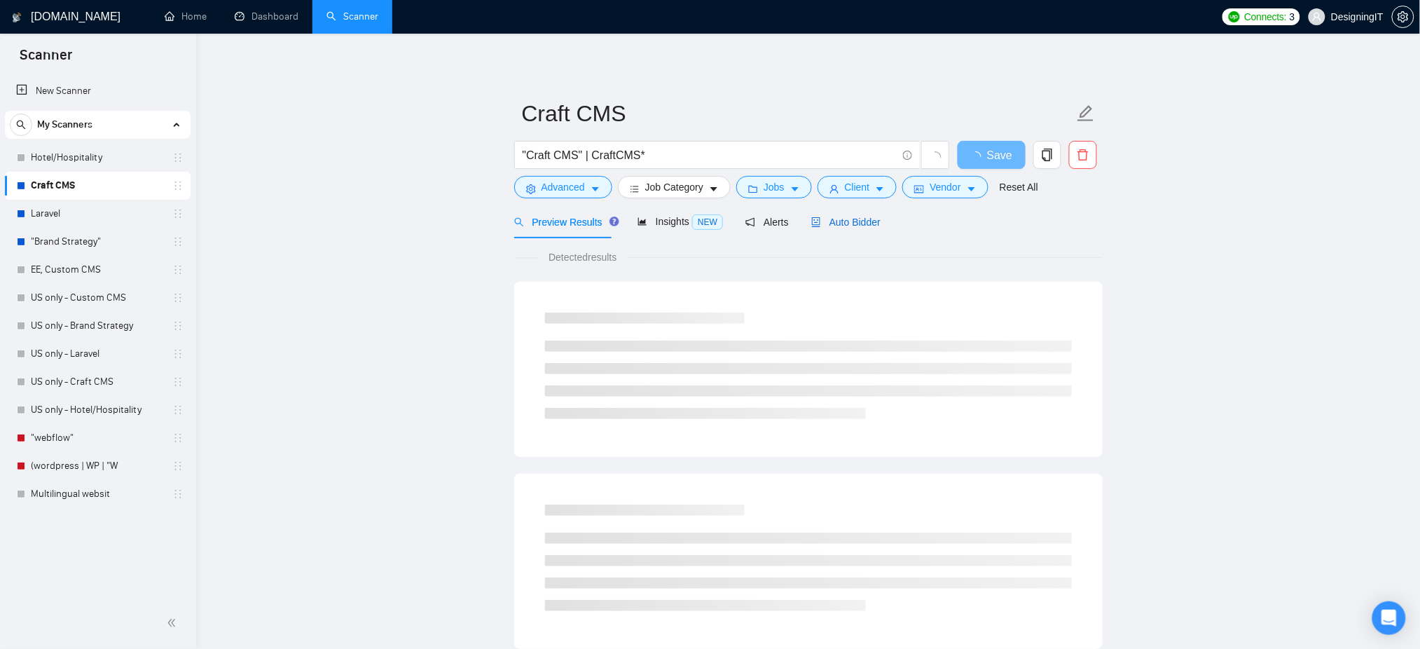
click at [824, 228] on span "Auto Bidder" at bounding box center [845, 221] width 69 height 11
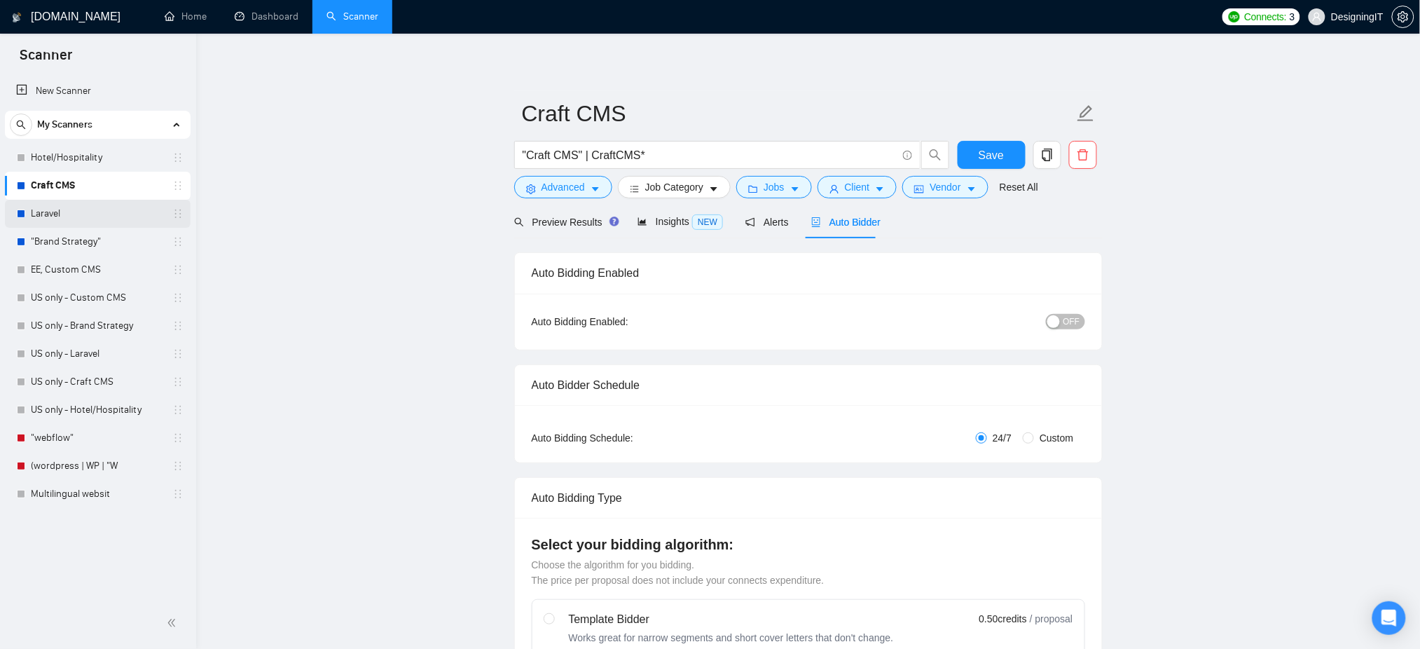
click at [36, 209] on link "Laravel" at bounding box center [97, 214] width 133 height 28
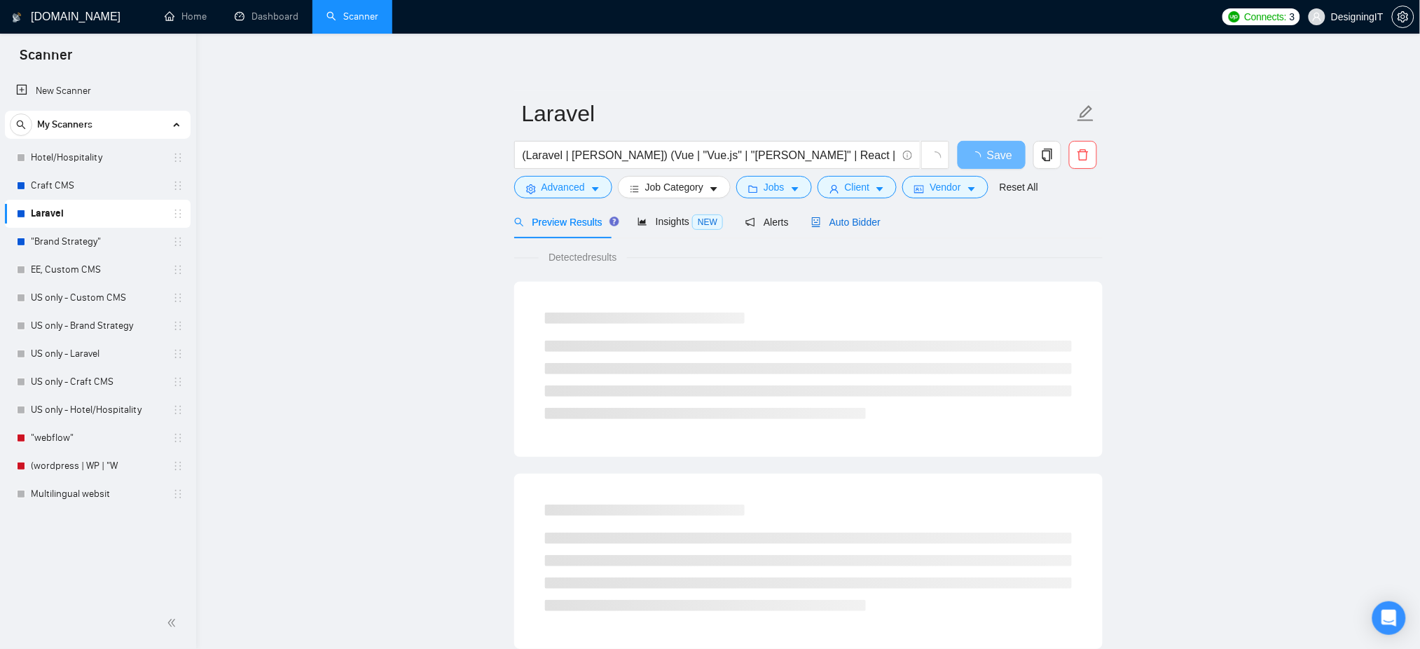
click at [850, 228] on div "Auto Bidder" at bounding box center [845, 221] width 69 height 15
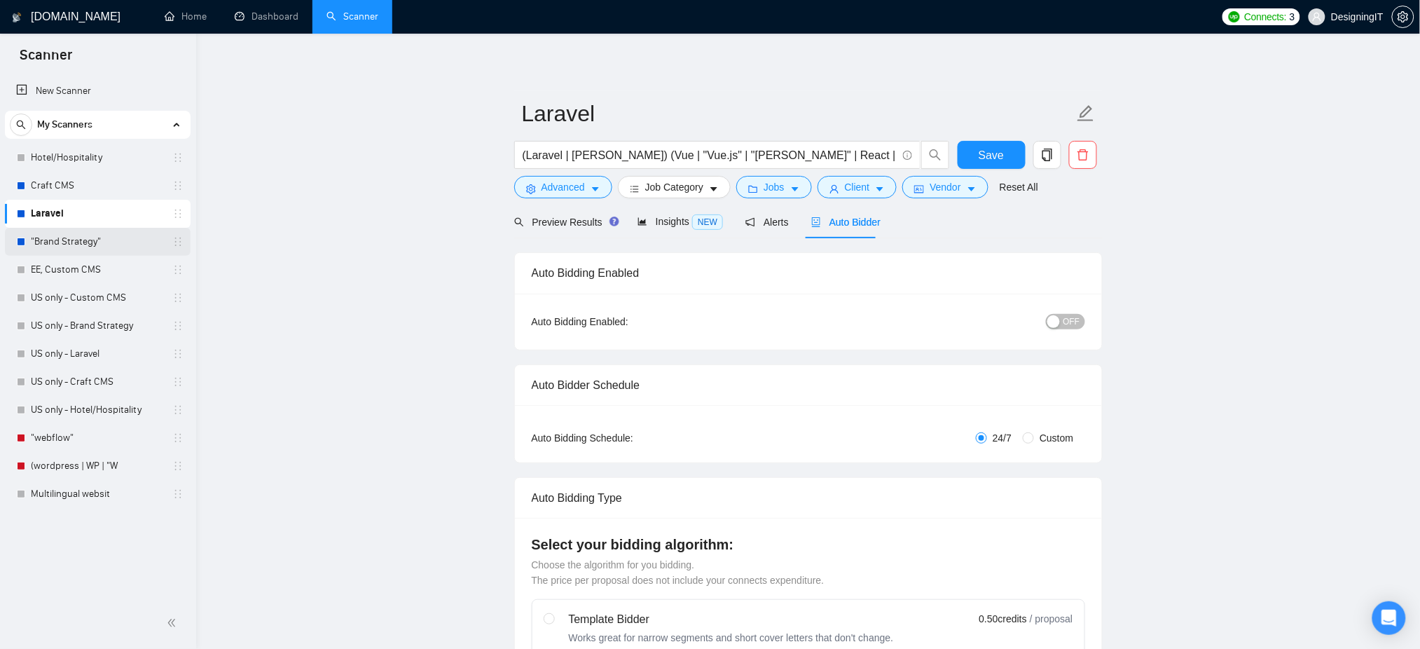
click at [67, 236] on link ""Brand Strategy"" at bounding box center [97, 242] width 133 height 28
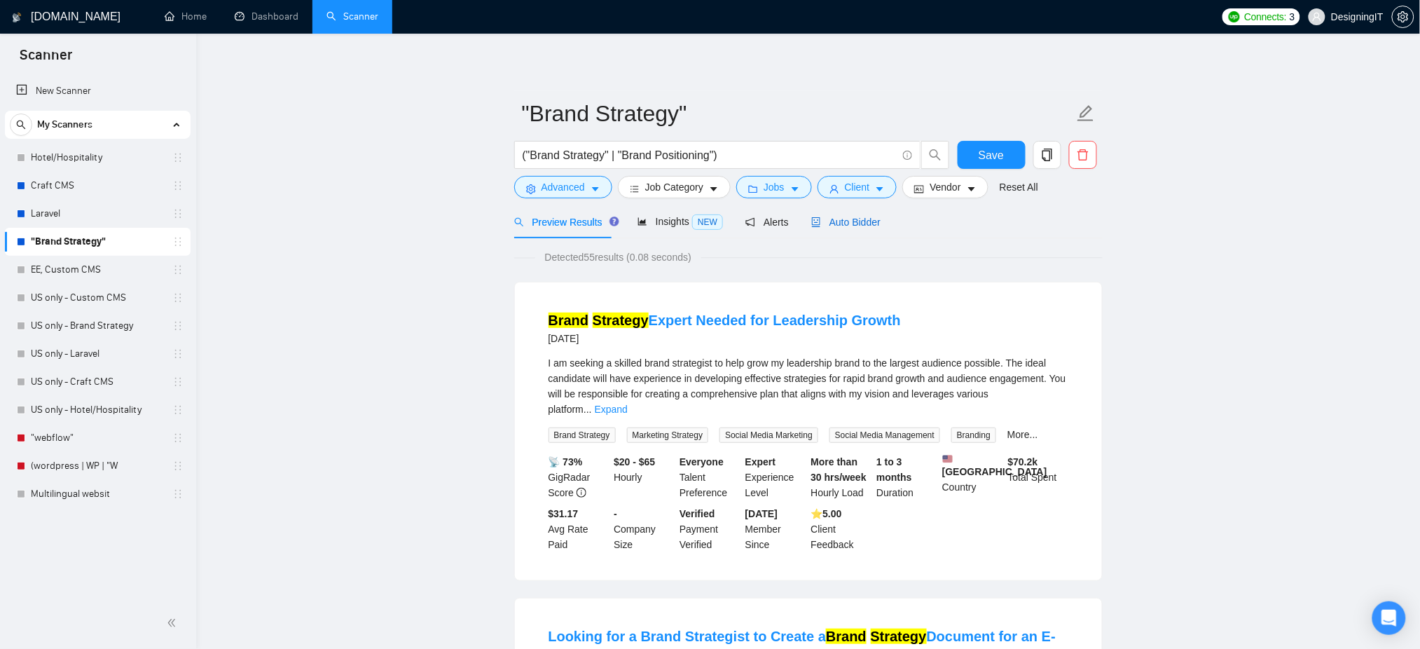
click at [845, 224] on span "Auto Bidder" at bounding box center [845, 221] width 69 height 11
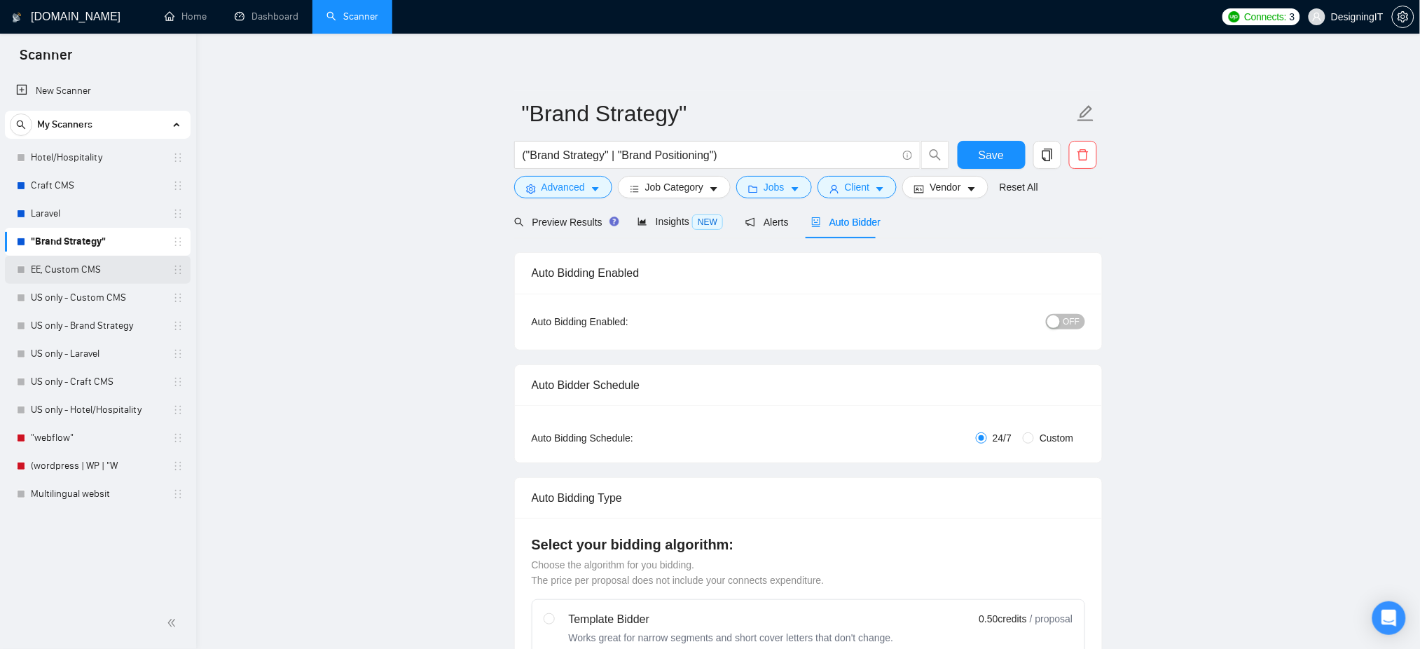
click at [46, 266] on link "EE, Custom CMS" at bounding box center [97, 270] width 133 height 28
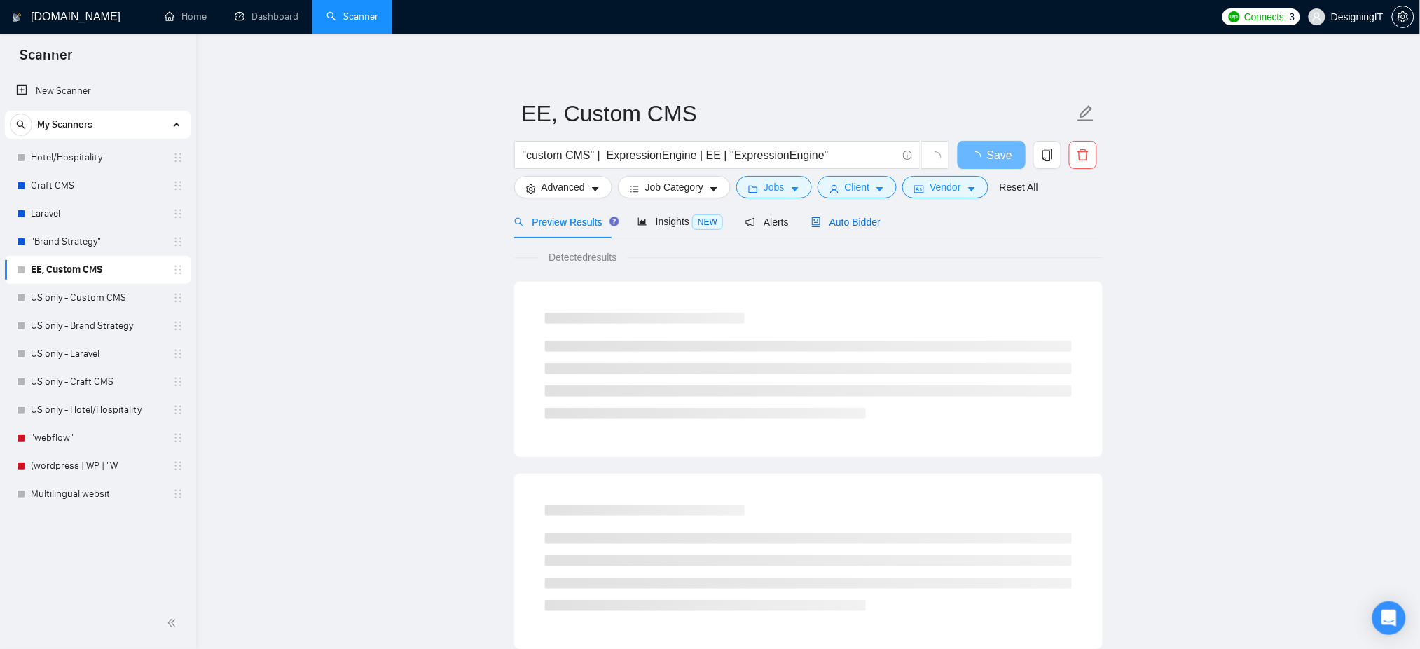
click at [836, 216] on span "Auto Bidder" at bounding box center [845, 221] width 69 height 11
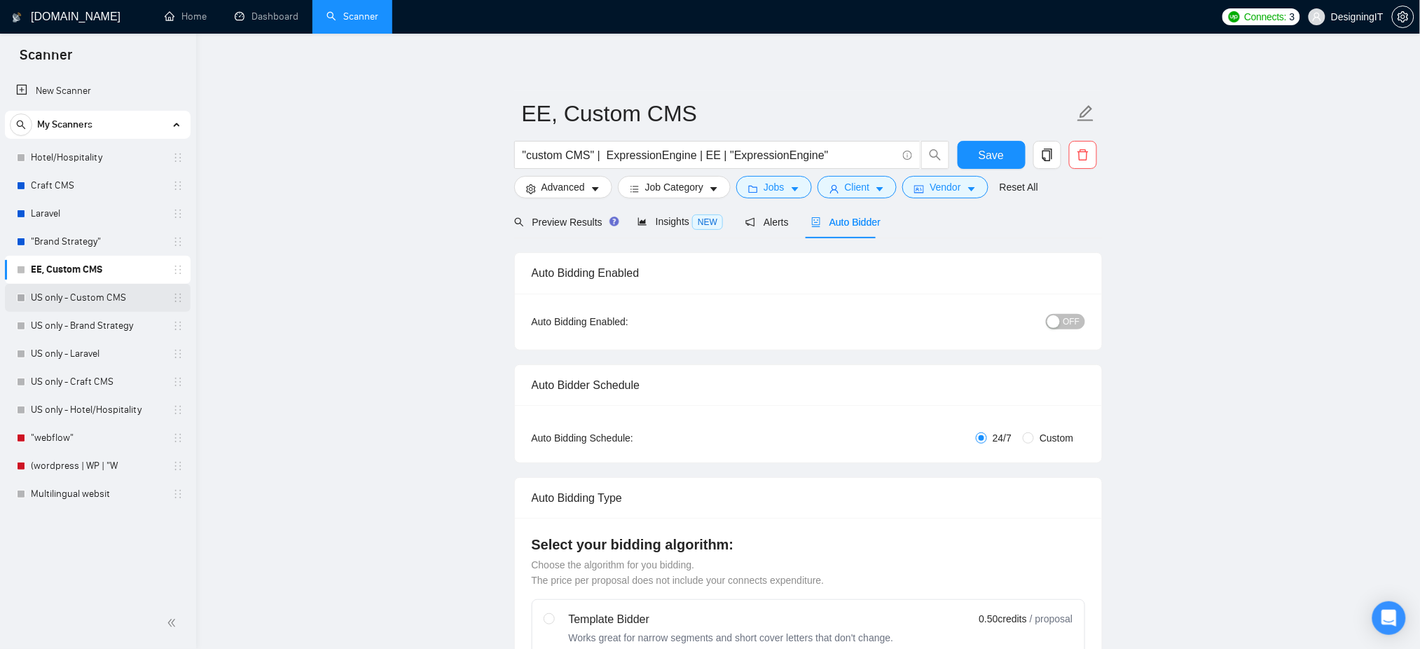
click at [81, 290] on link "US only - Custom CMS" at bounding box center [97, 298] width 133 height 28
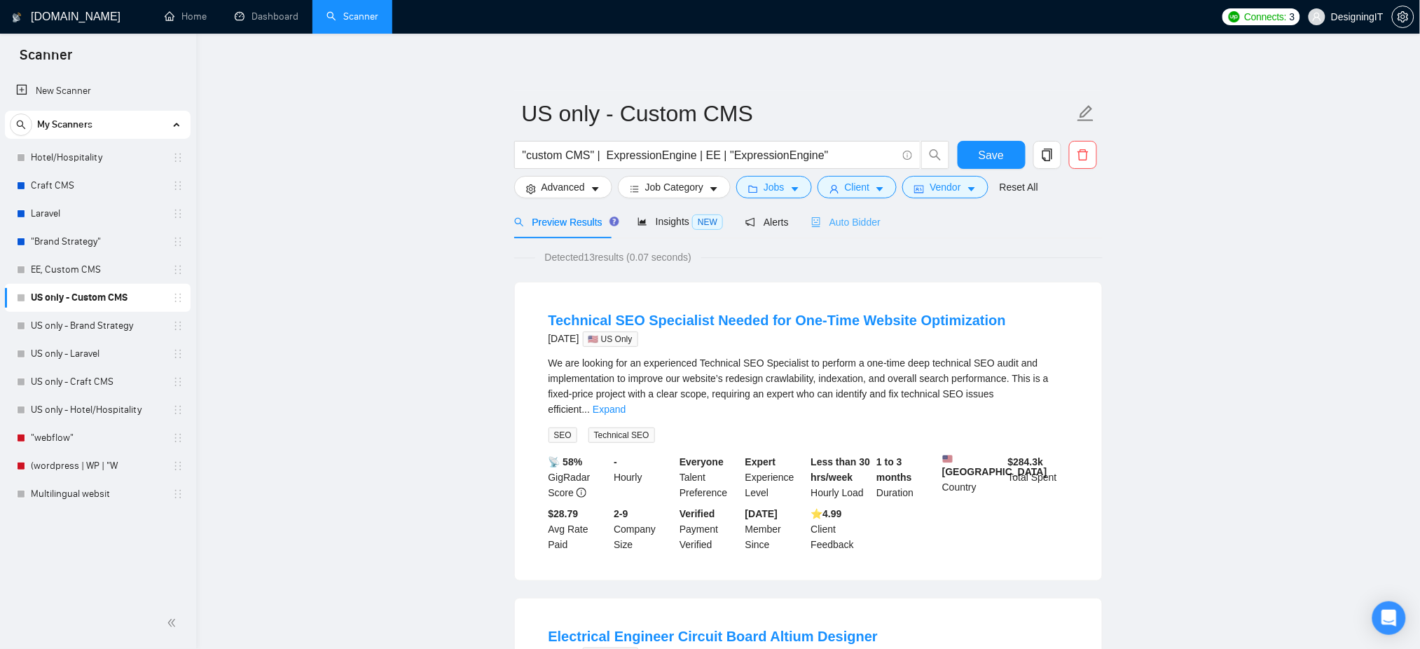
click at [839, 211] on div "Auto Bidder" at bounding box center [845, 221] width 69 height 33
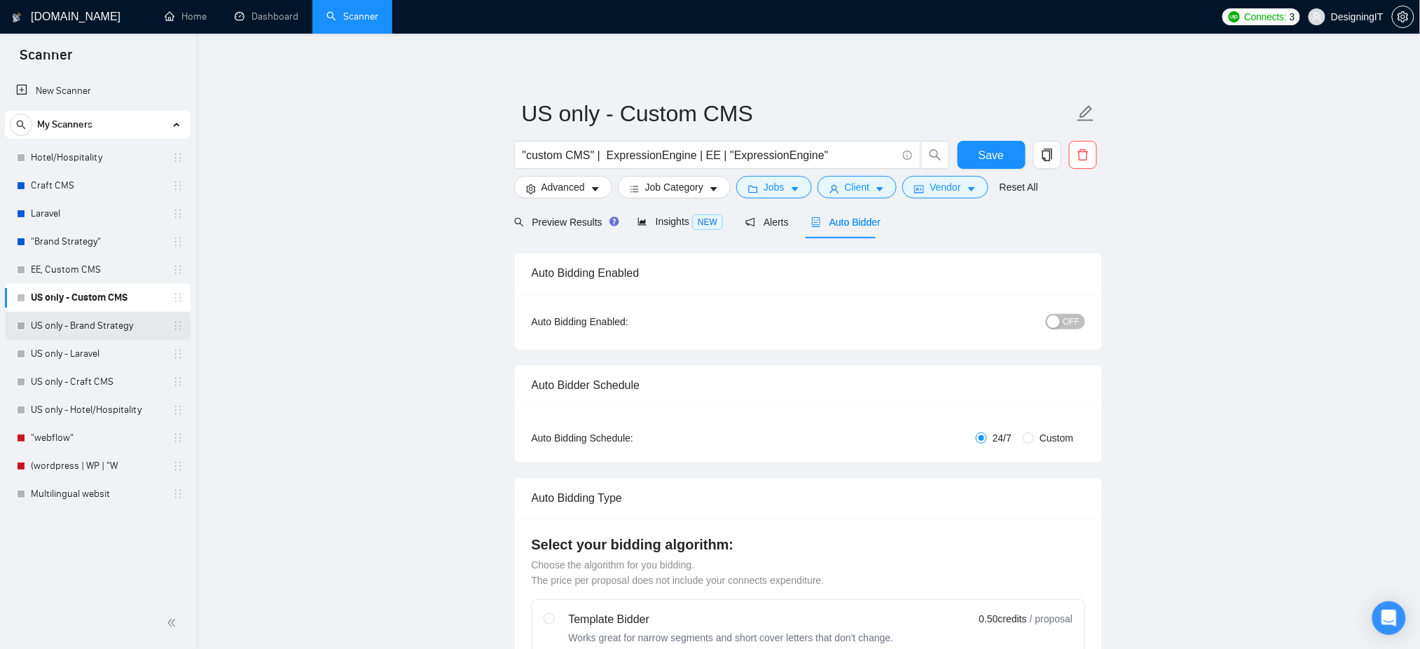
click at [77, 325] on link "US only - Brand Strategy" at bounding box center [97, 326] width 133 height 28
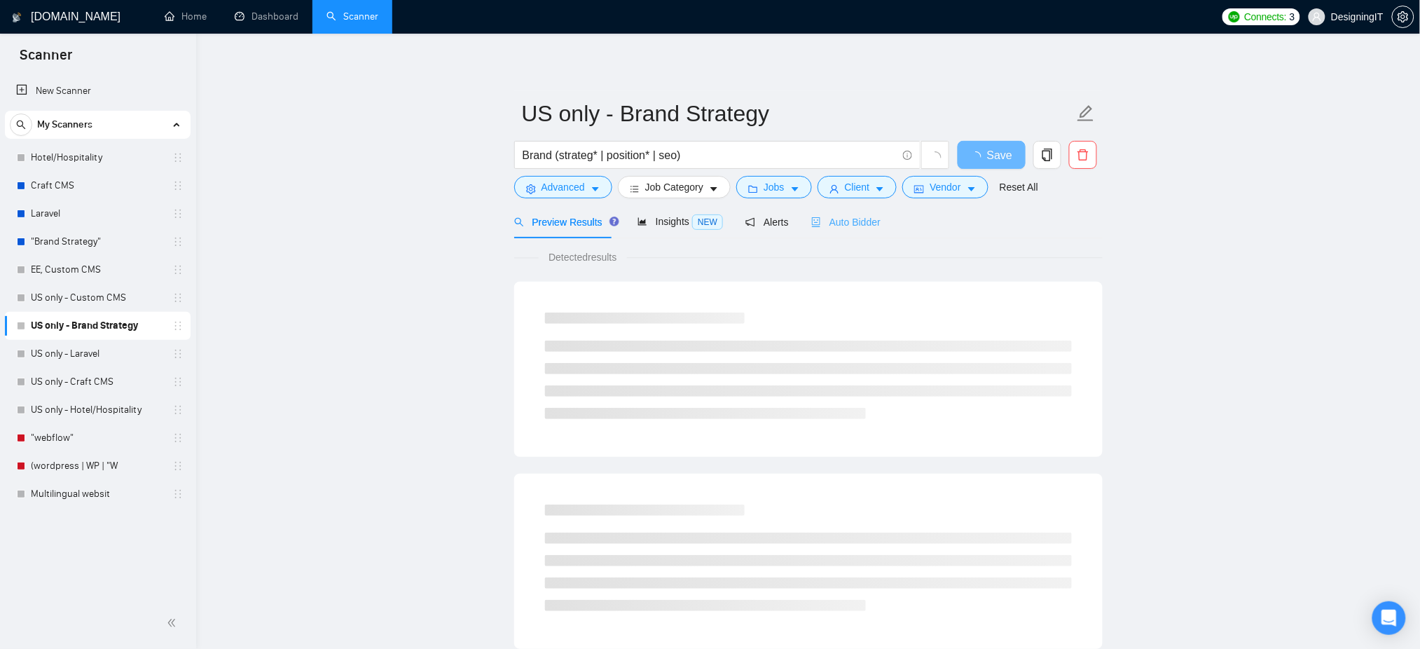
click at [836, 208] on div "Auto Bidder" at bounding box center [845, 221] width 69 height 33
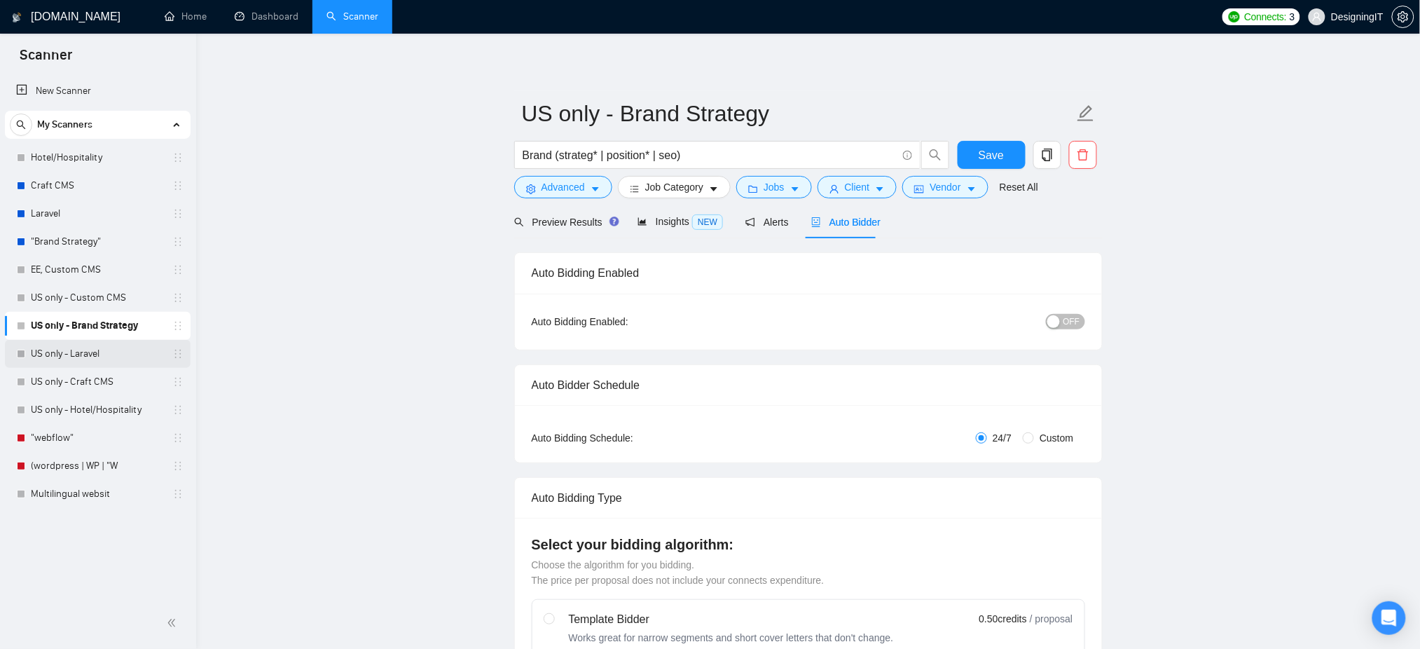
click at [40, 354] on link "US only - Laravel" at bounding box center [97, 354] width 133 height 28
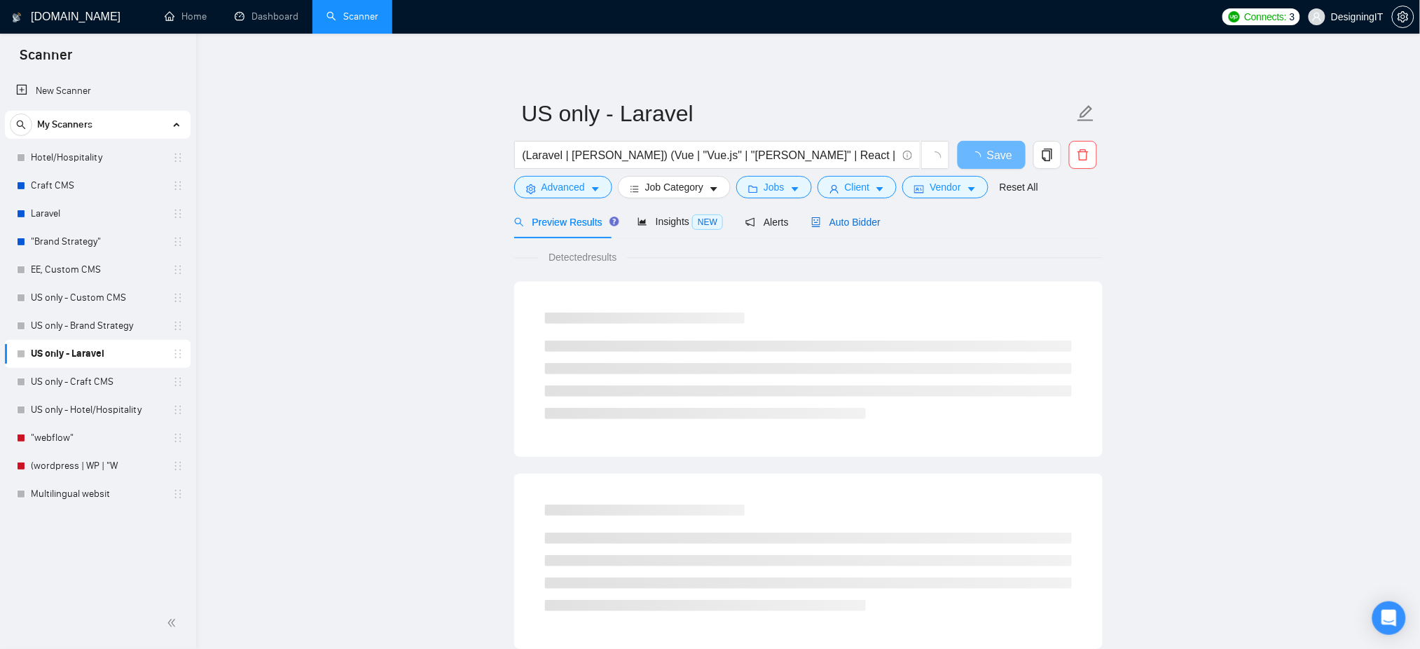
click at [843, 222] on span "Auto Bidder" at bounding box center [845, 221] width 69 height 11
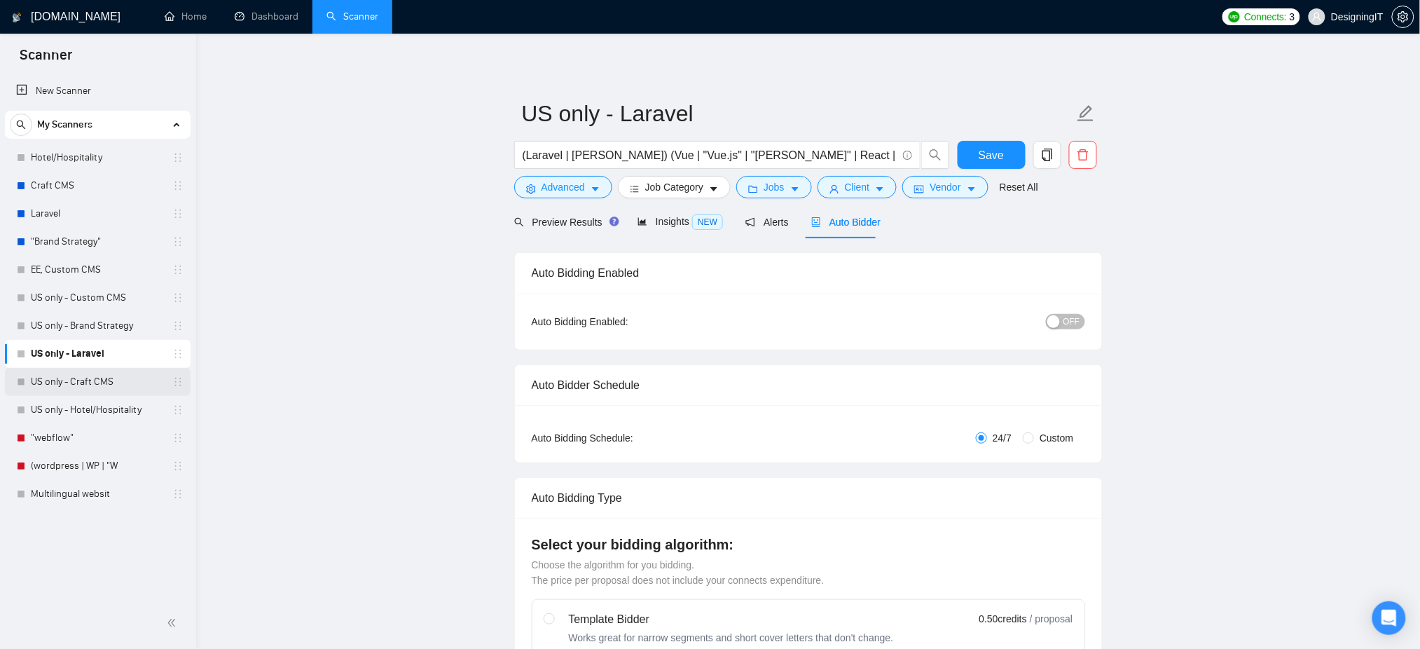
click at [93, 373] on link "US only - Craft CMS" at bounding box center [97, 382] width 133 height 28
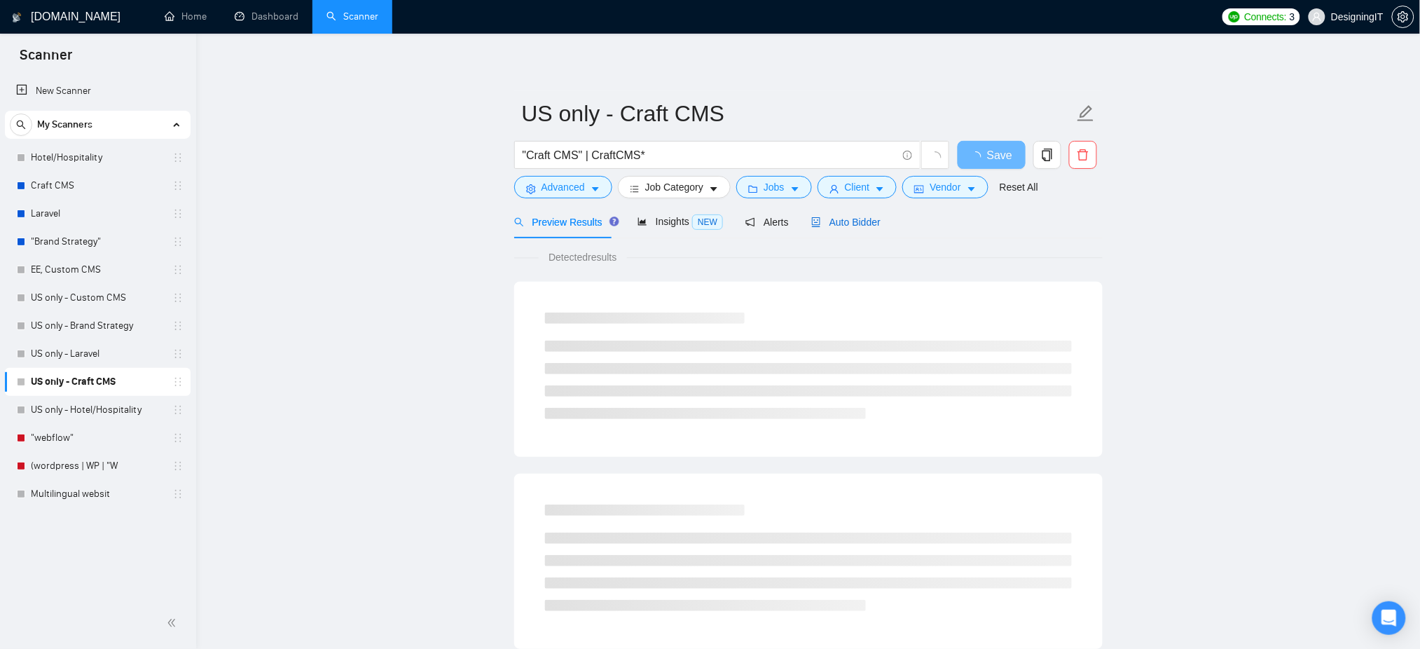
click at [837, 221] on span "Auto Bidder" at bounding box center [845, 221] width 69 height 11
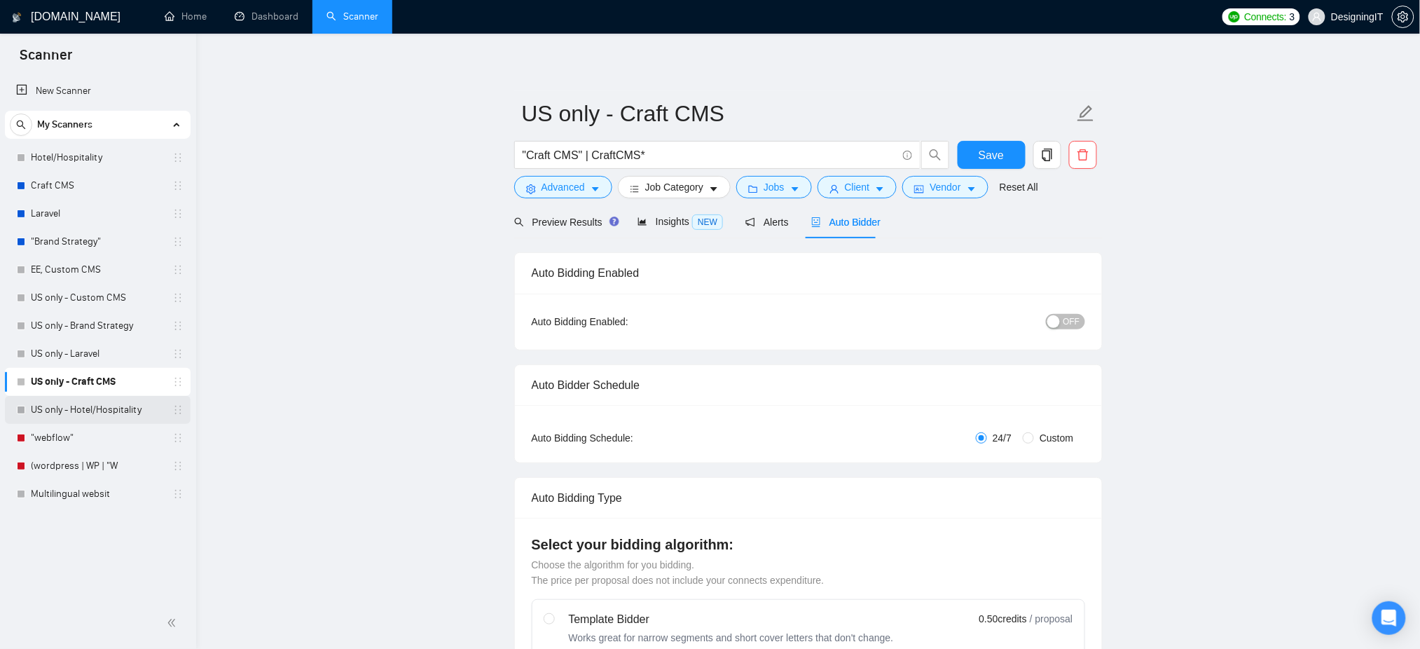
click at [83, 410] on link "US only - Hotel/Hospitality" at bounding box center [97, 410] width 133 height 28
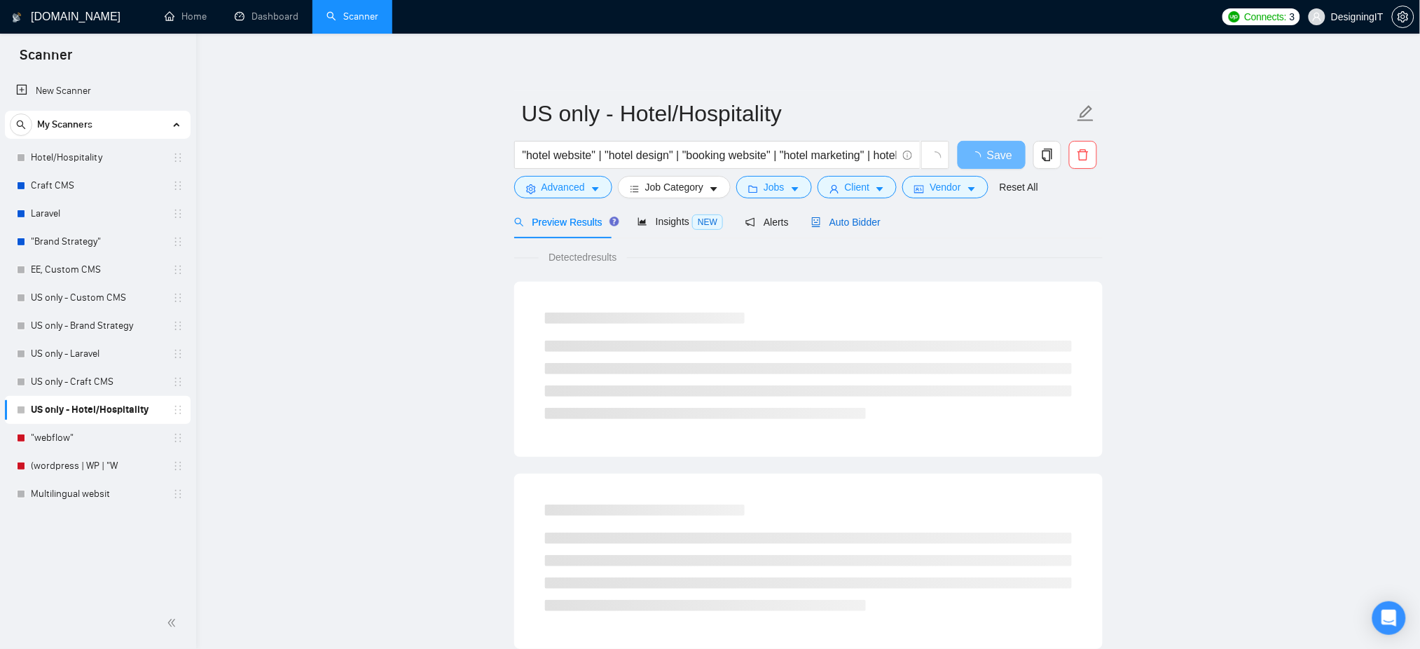
click at [845, 228] on span "Auto Bidder" at bounding box center [845, 221] width 69 height 11
